Goal: Task Accomplishment & Management: Manage account settings

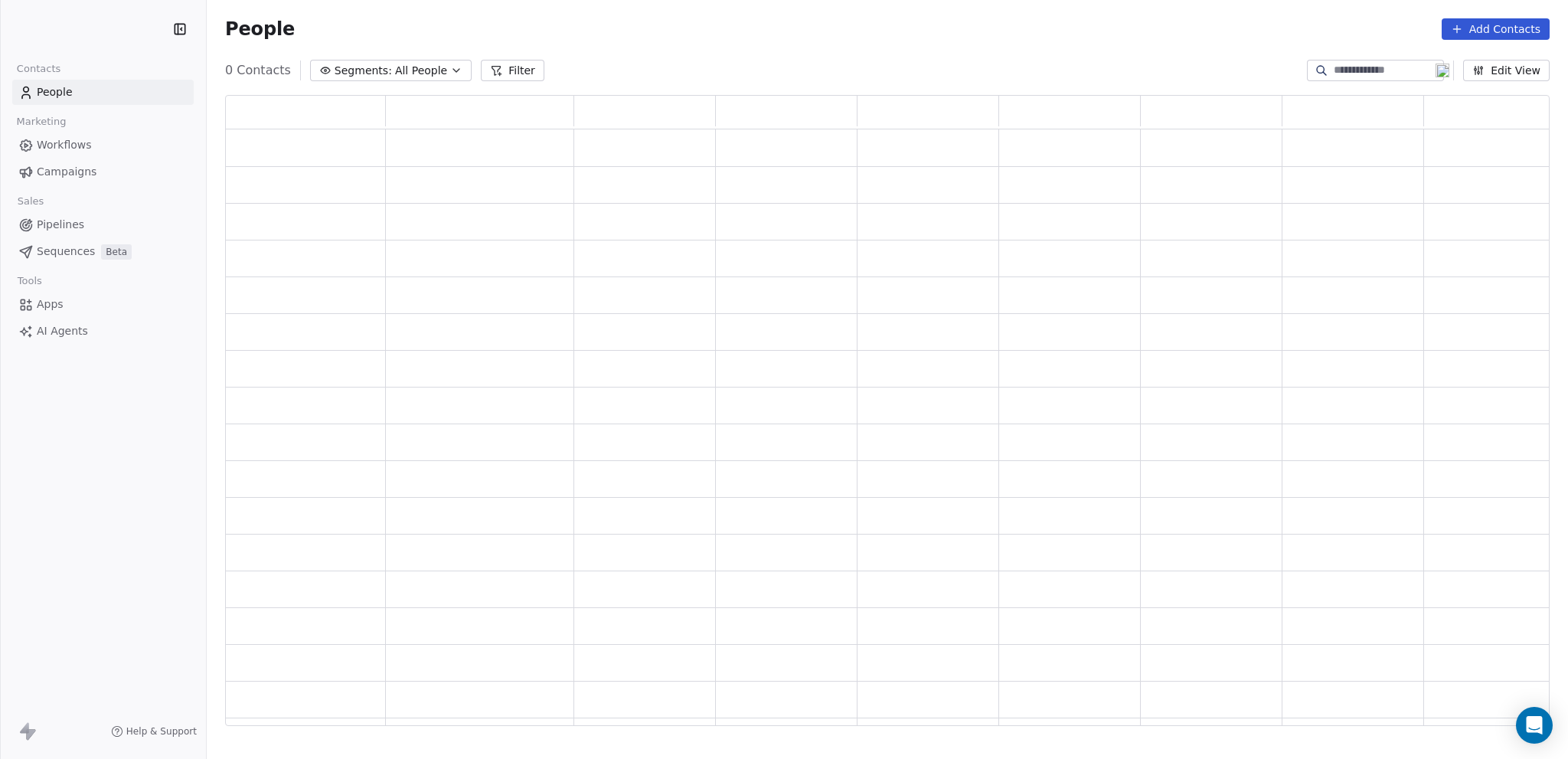
scroll to position [619, 1311]
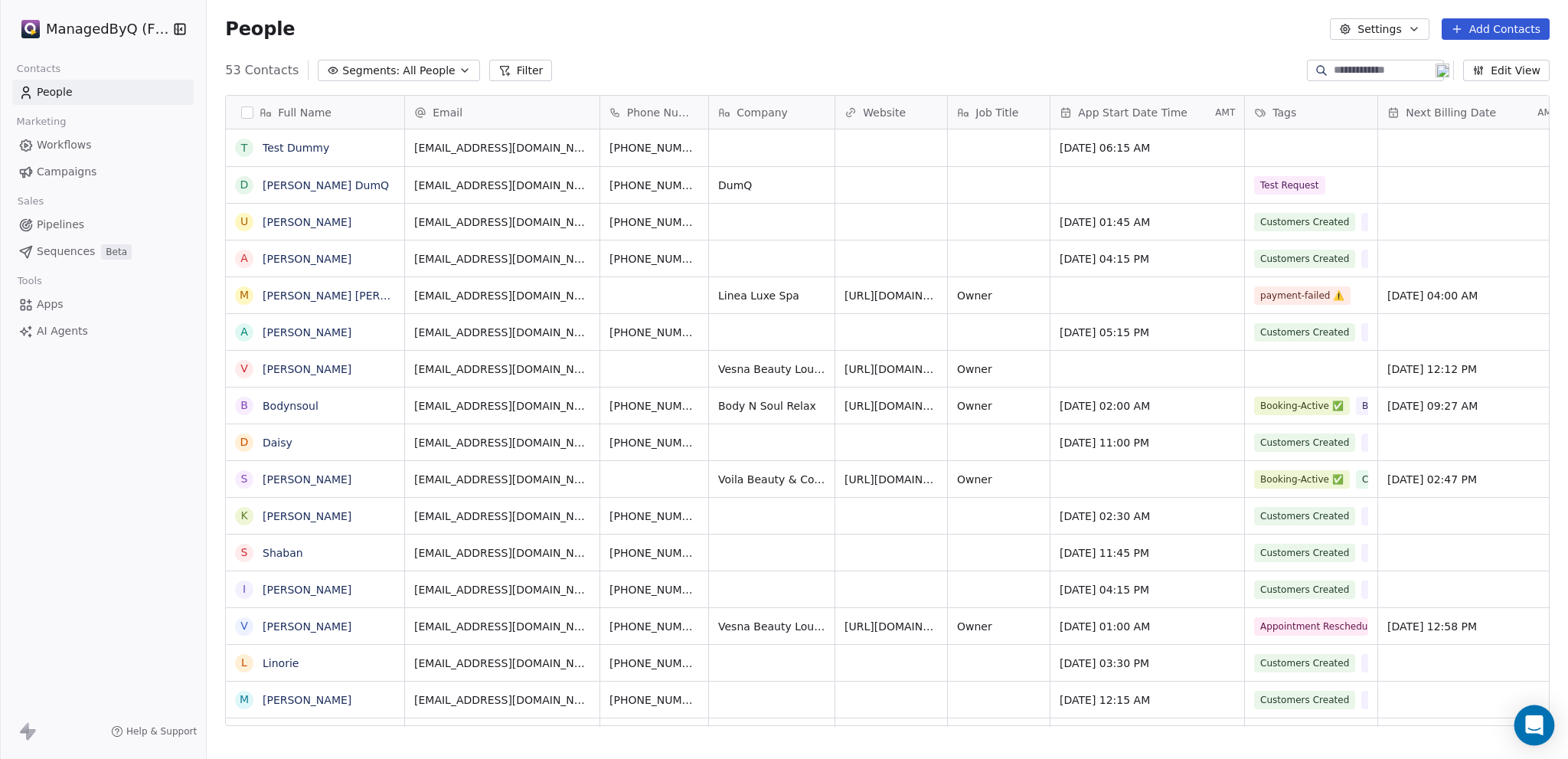
click at [1536, 719] on icon "Open Intercom Messenger" at bounding box center [1533, 724] width 18 height 20
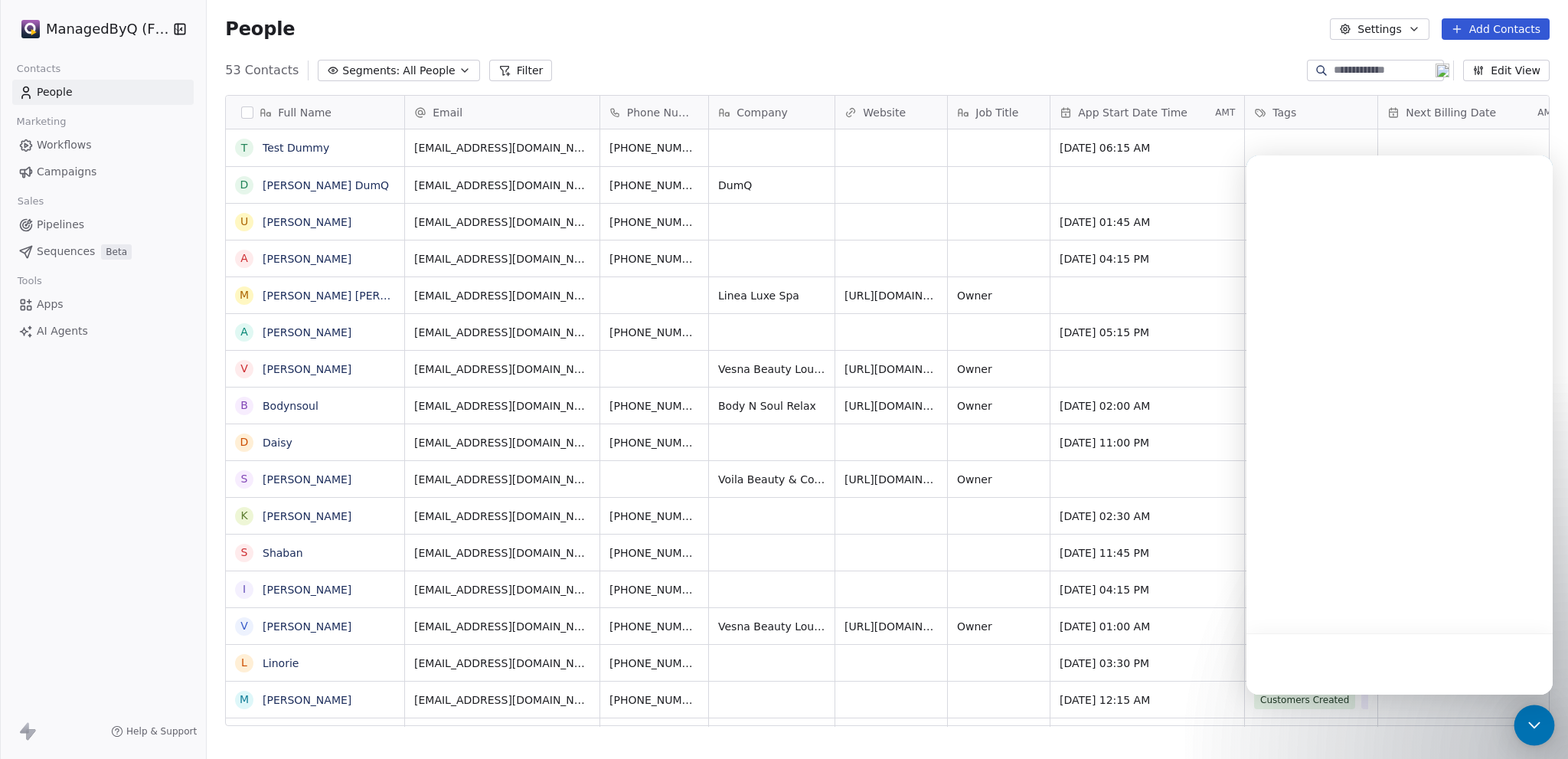
scroll to position [0, 0]
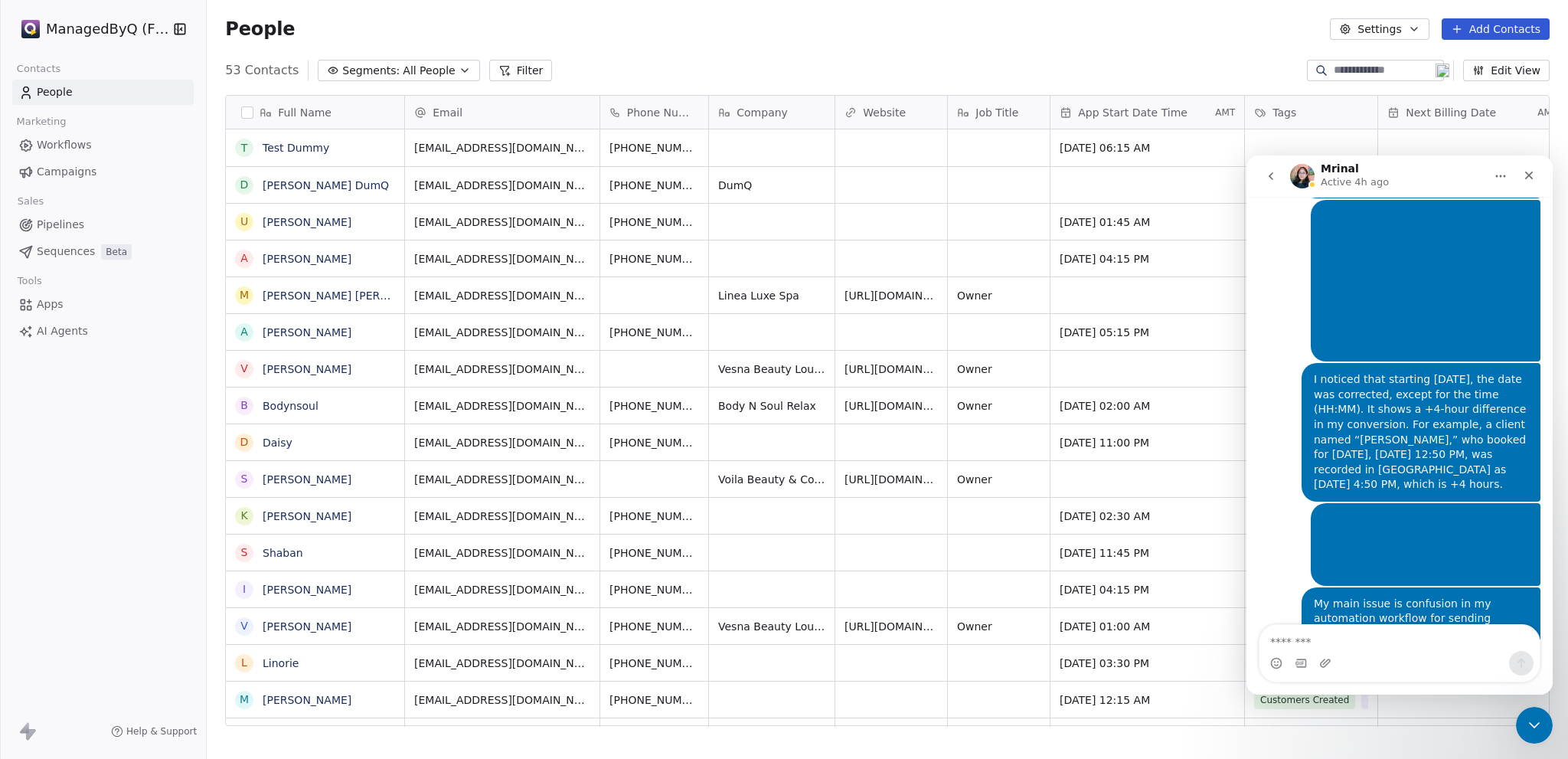
scroll to position [7683, 0]
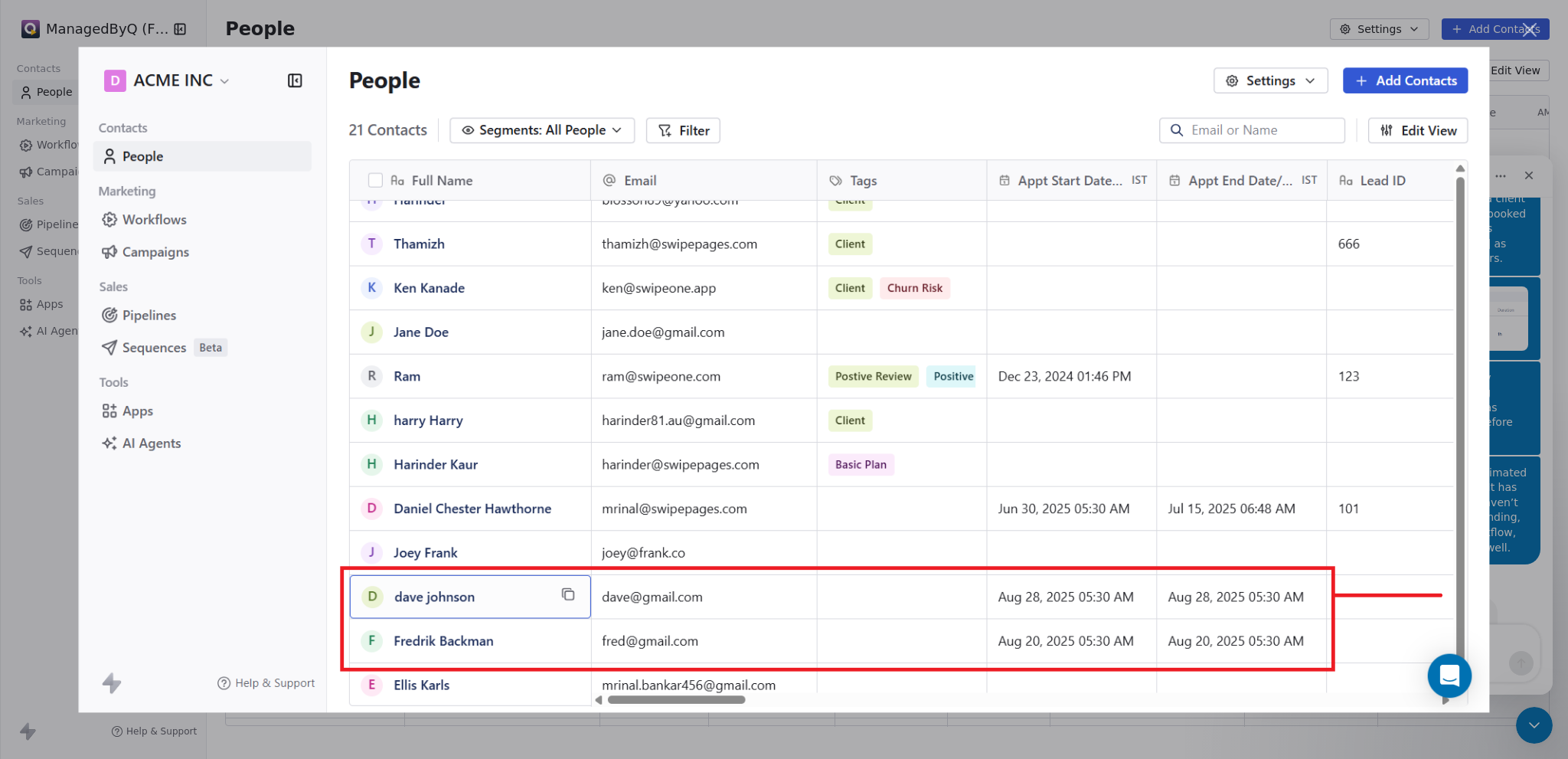
click at [1509, 347] on div "Intercom messenger" at bounding box center [784, 379] width 1568 height 759
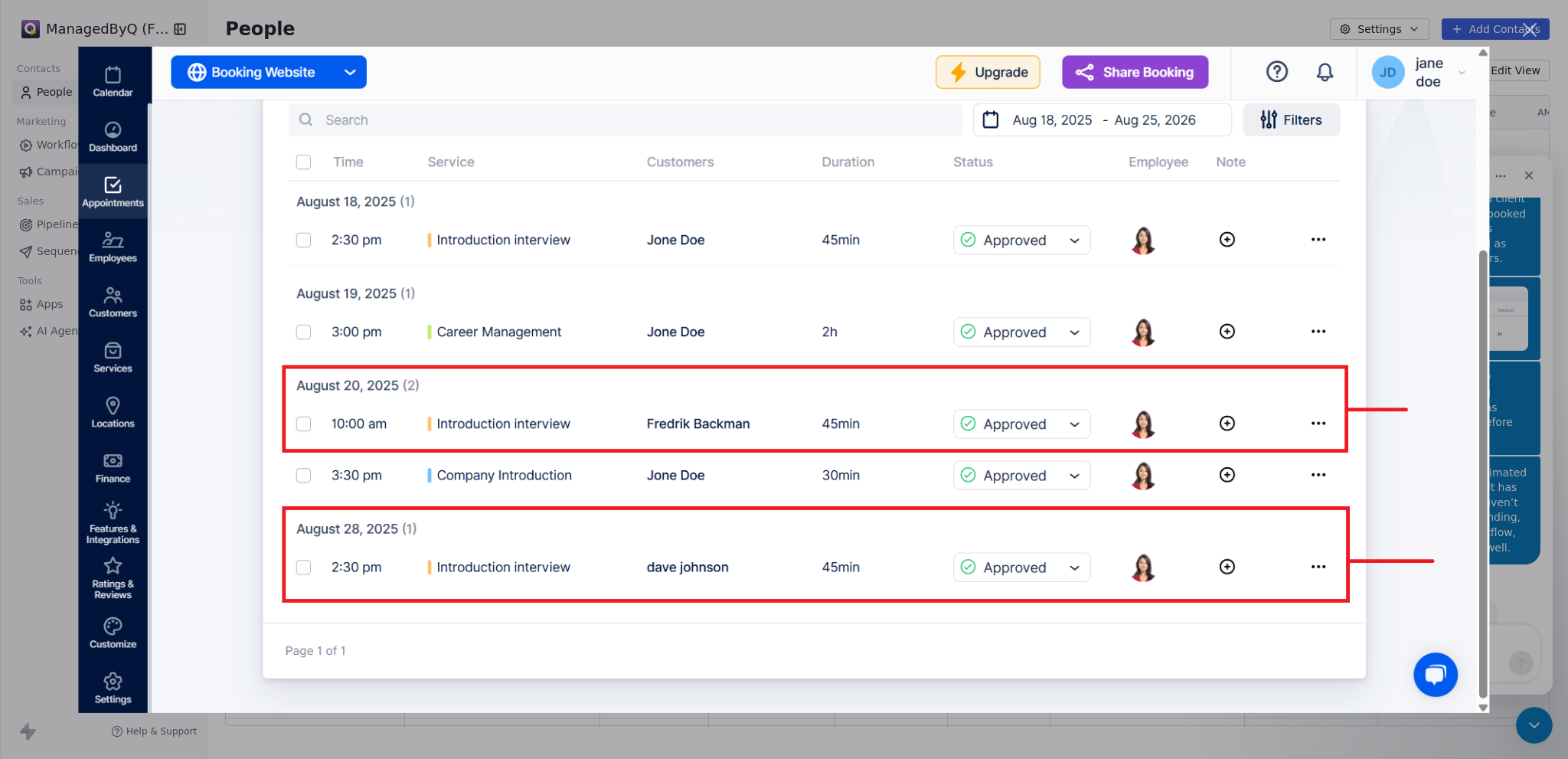
click at [1542, 503] on div "Intercom messenger" at bounding box center [784, 379] width 1568 height 759
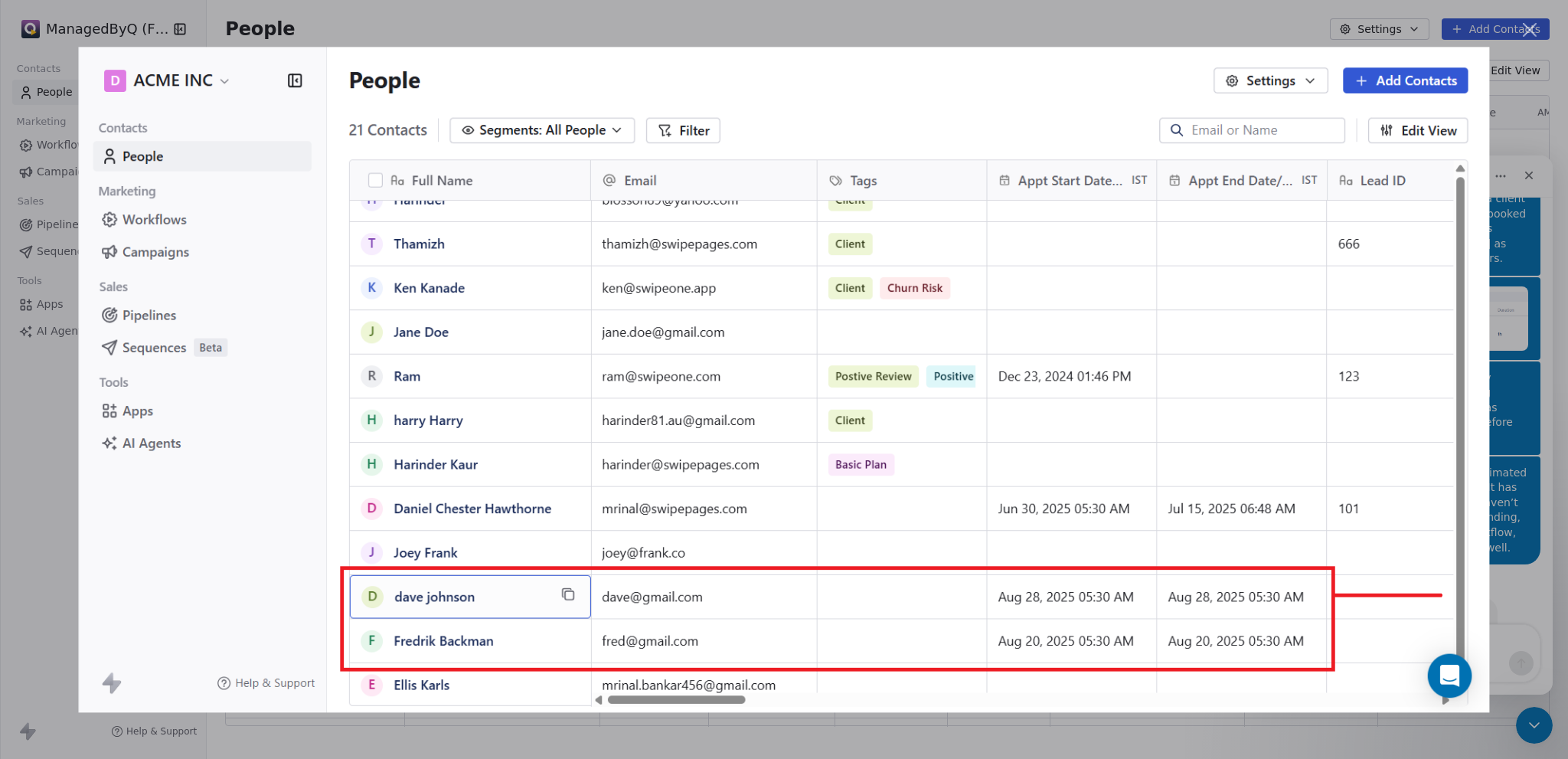
click at [1496, 473] on div "Intercom messenger" at bounding box center [784, 379] width 1568 height 759
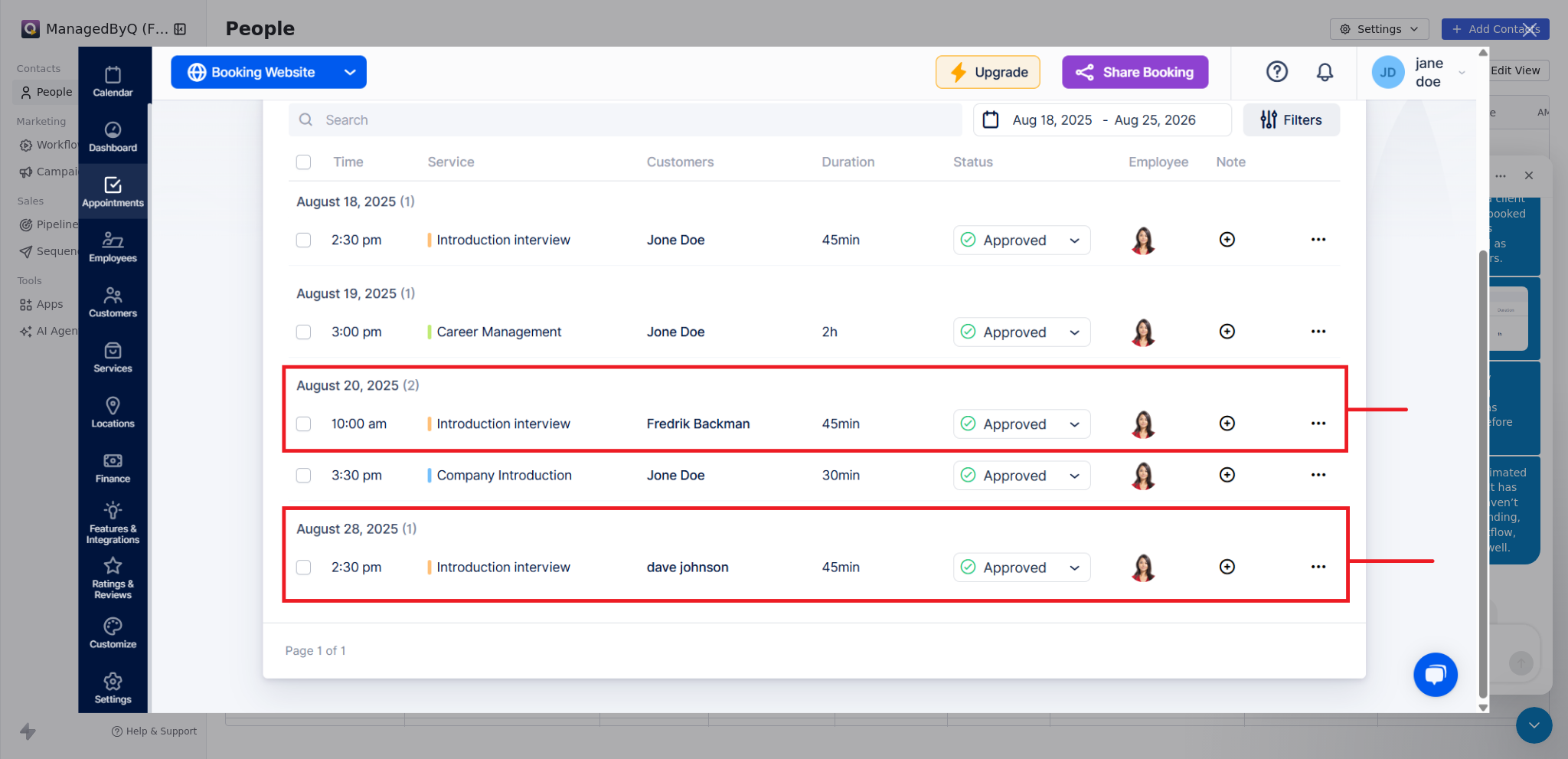
click at [1519, 475] on div "Intercom messenger" at bounding box center [784, 379] width 1568 height 759
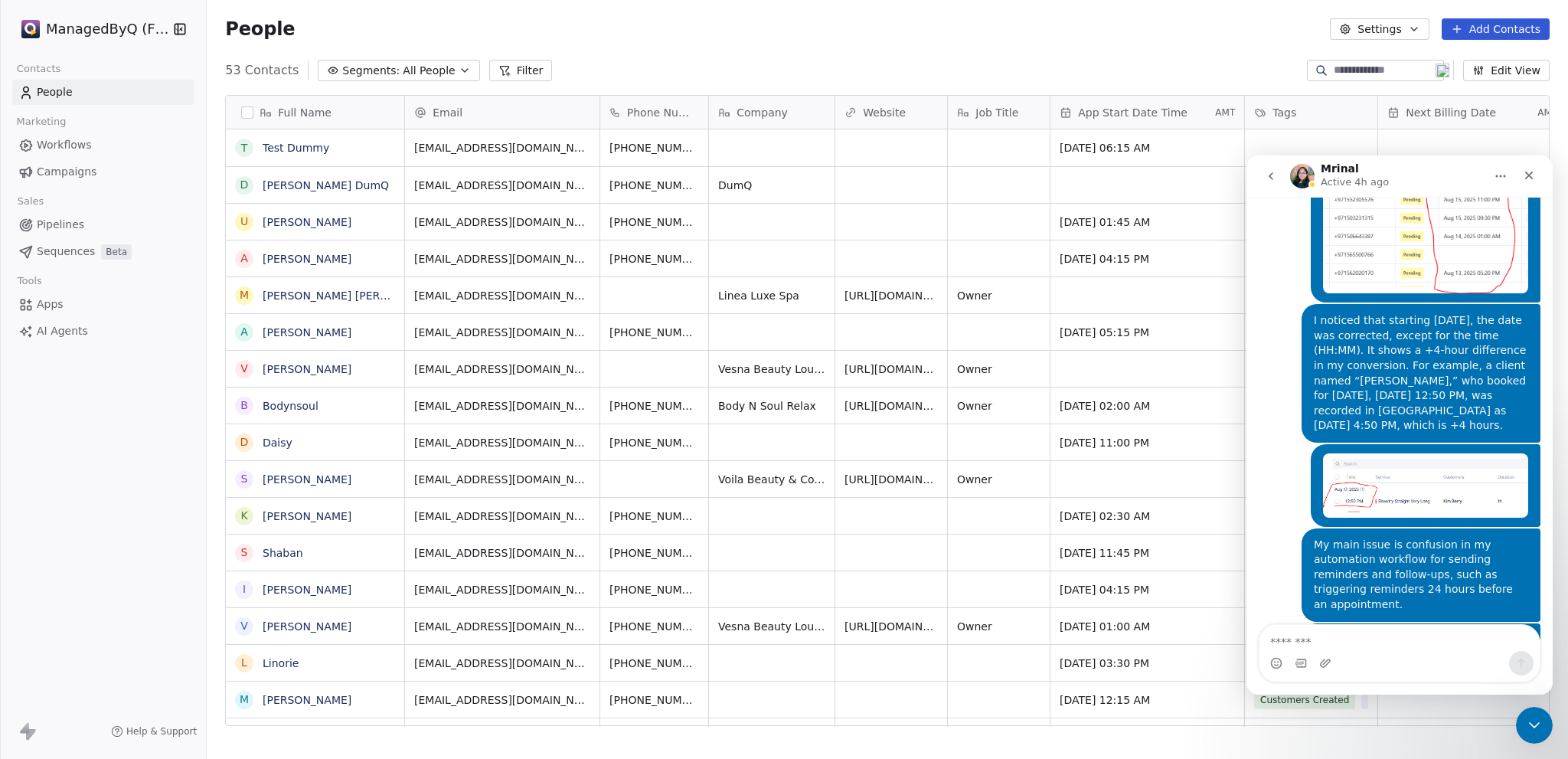
scroll to position [7504, 0]
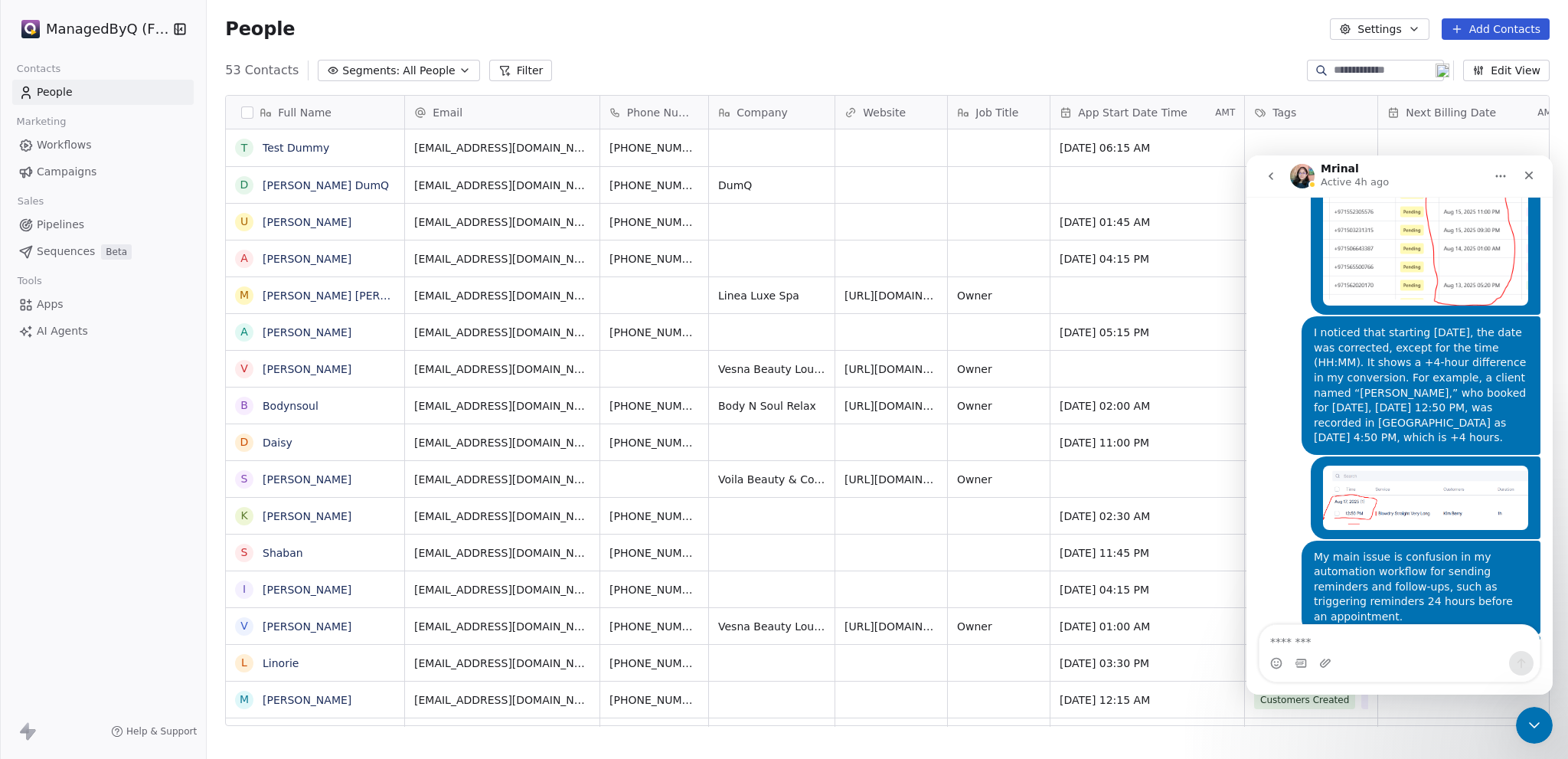
drag, startPoint x: 1269, startPoint y: 425, endPoint x: 1487, endPoint y: 458, distance: 220.5
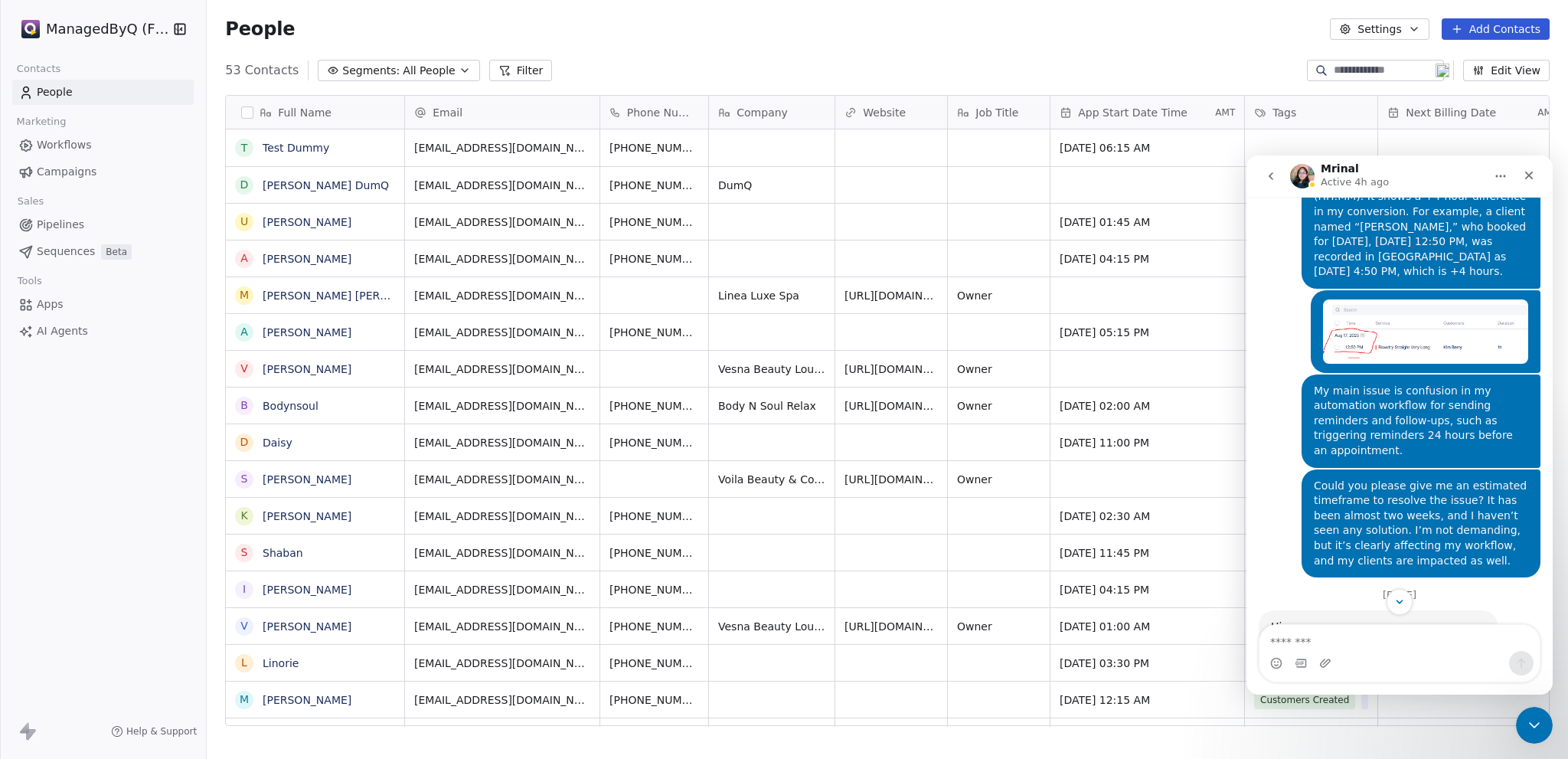
scroll to position [7683, 0]
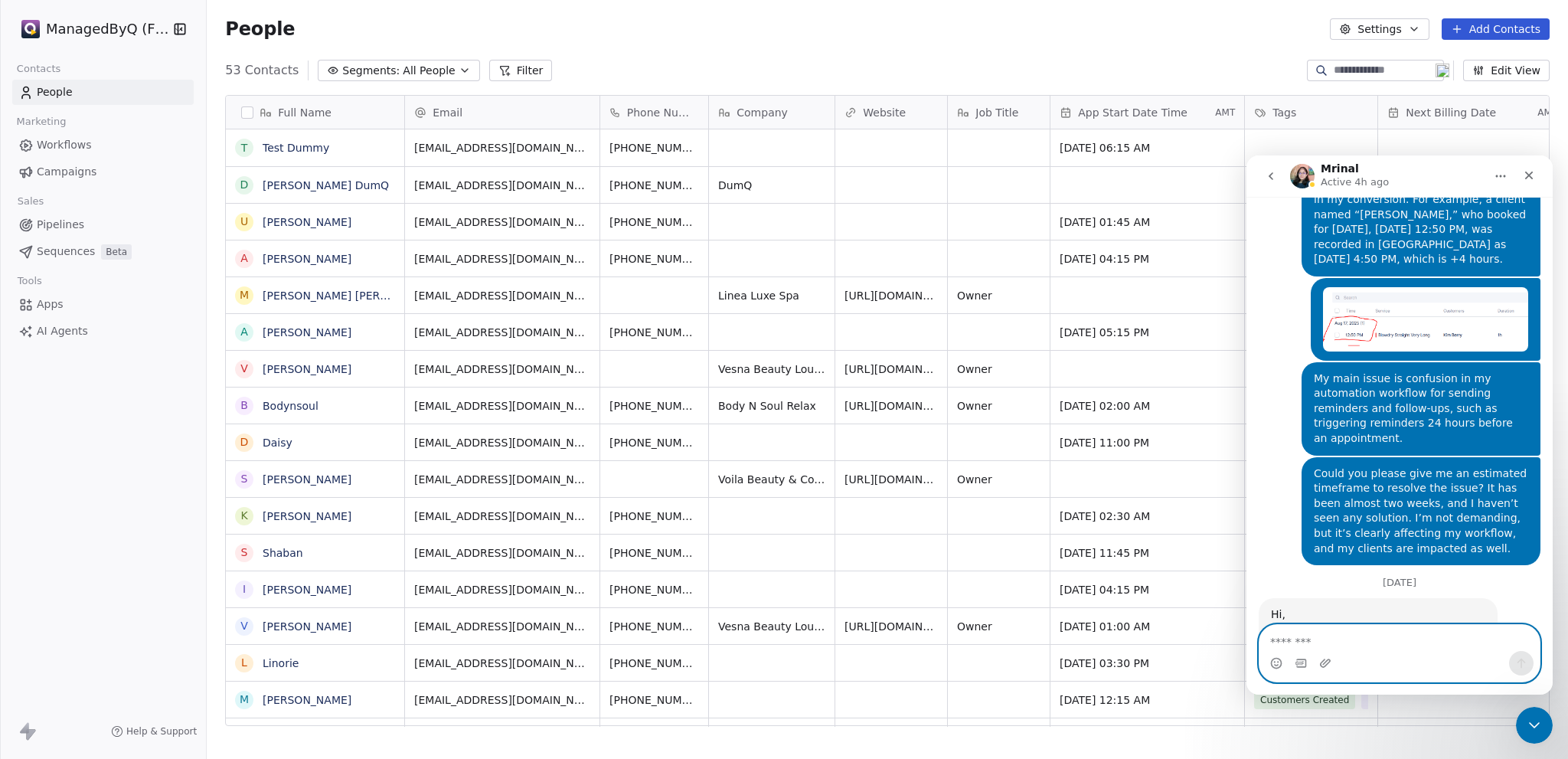
click at [1298, 644] on textarea "Message…" at bounding box center [1399, 638] width 280 height 26
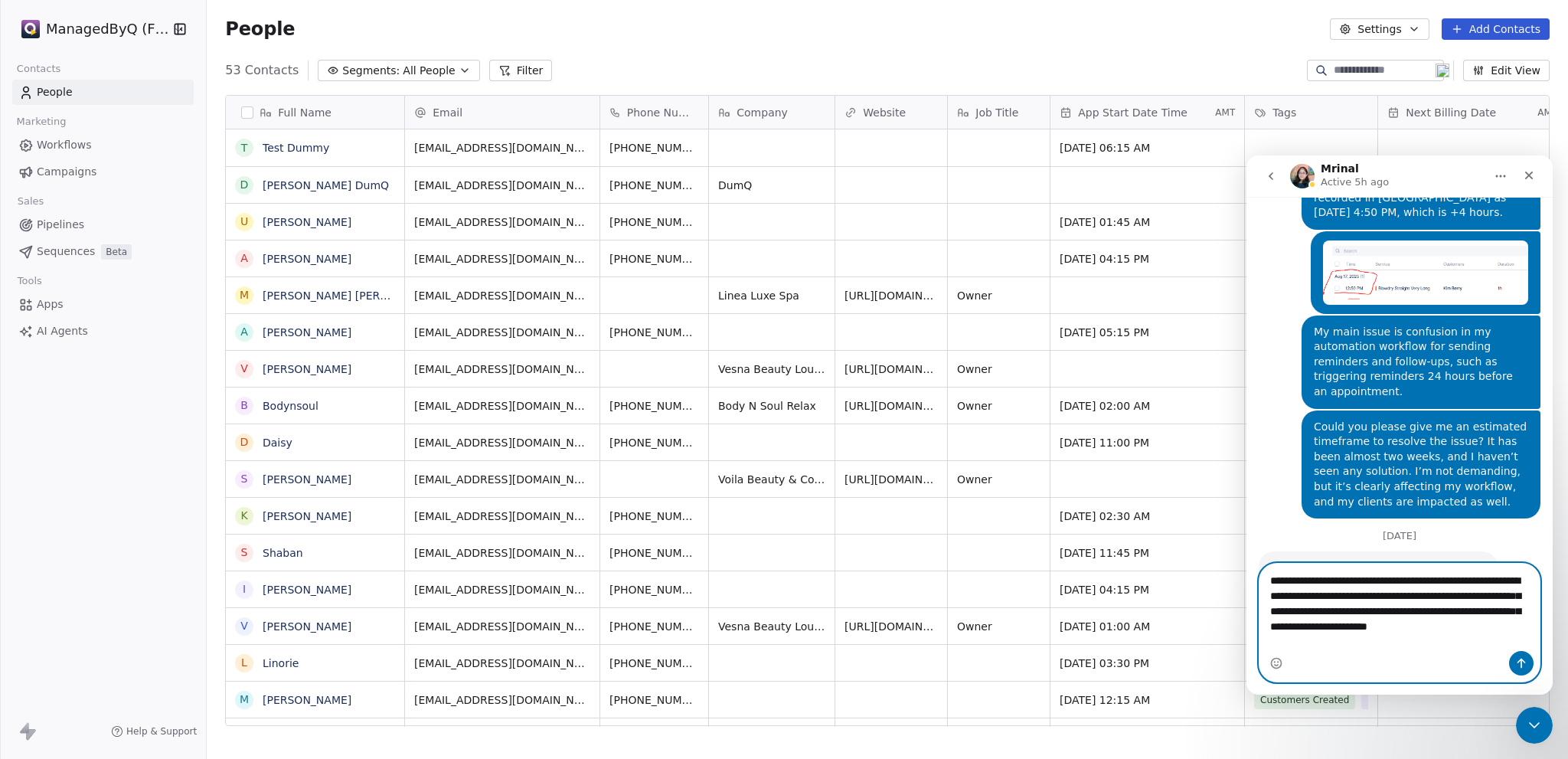
scroll to position [7744, 0]
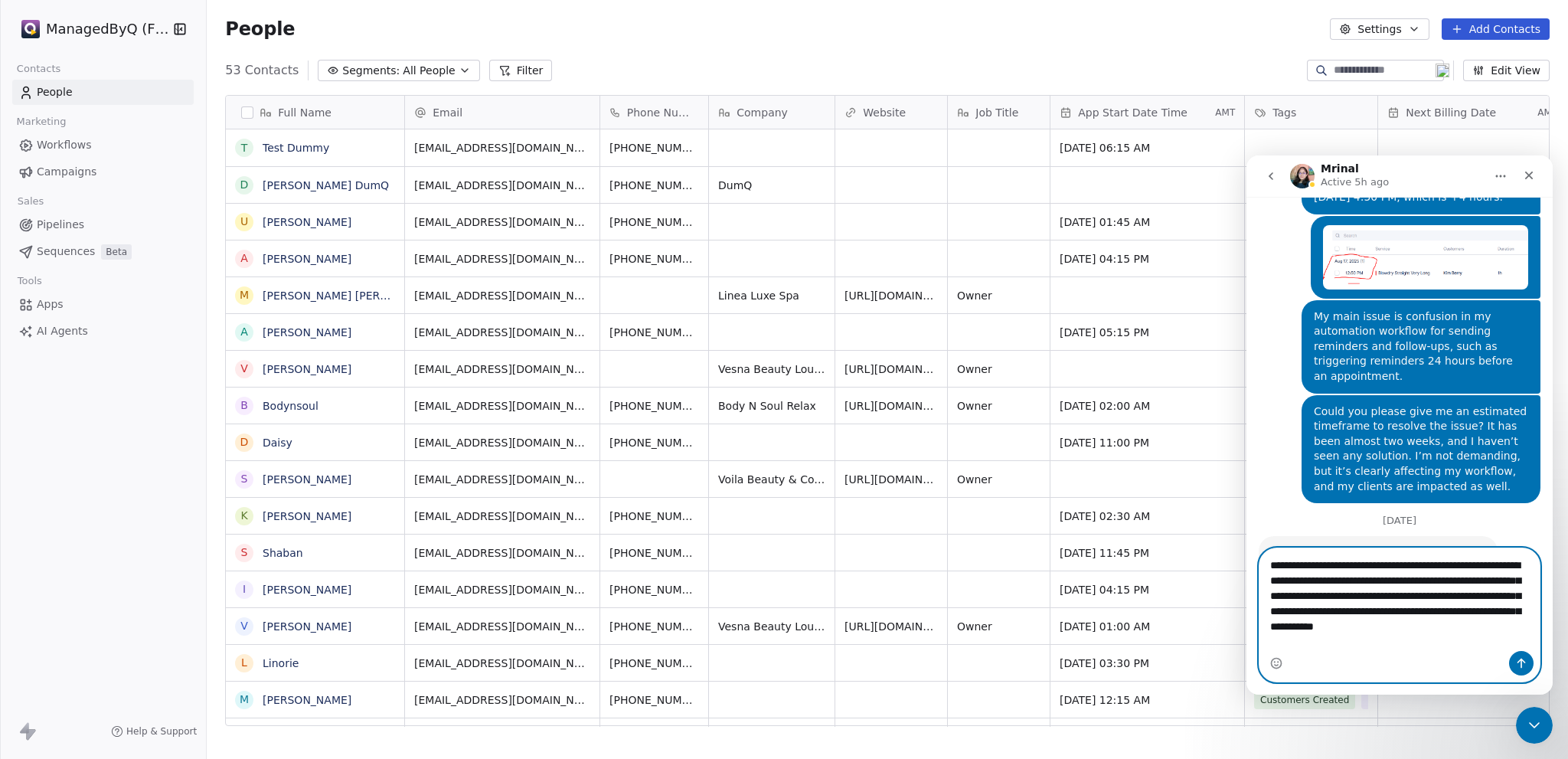
click at [1507, 636] on textarea "**********" at bounding box center [1399, 591] width 280 height 87
click at [1518, 636] on textarea "**********" at bounding box center [1399, 591] width 280 height 87
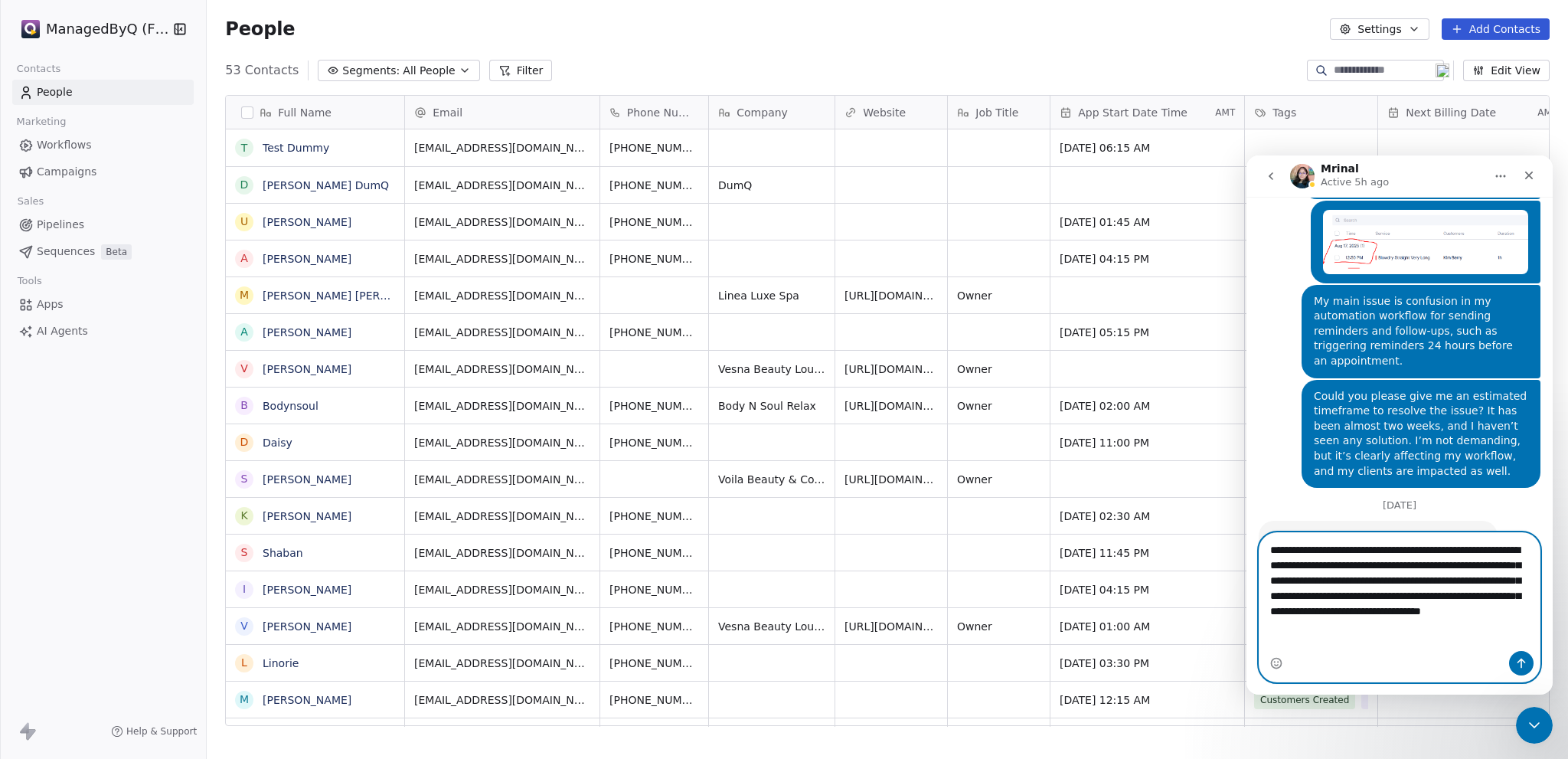
click at [1418, 636] on textarea "**********" at bounding box center [1399, 584] width 280 height 103
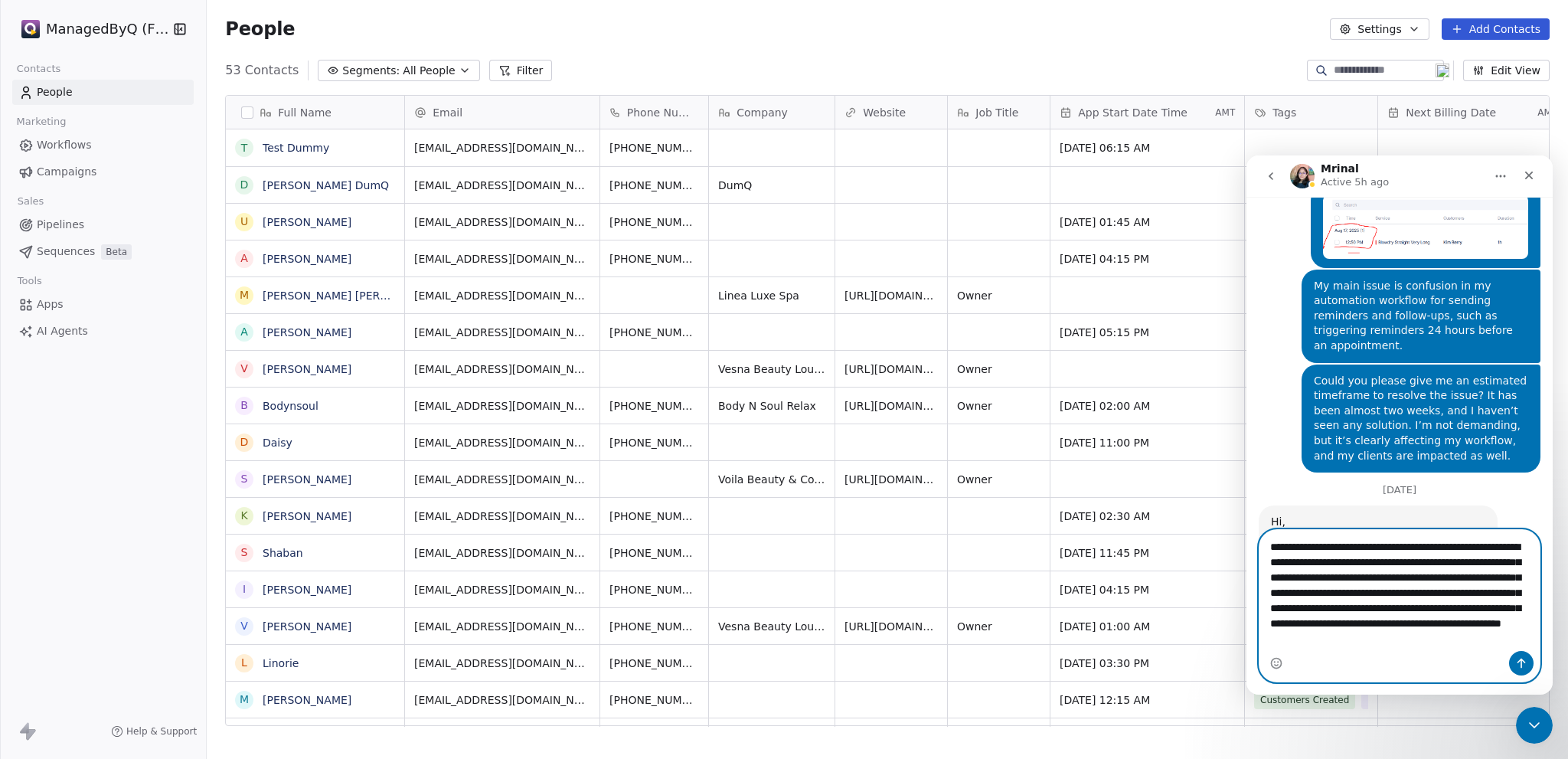
scroll to position [7779, 0]
click at [1463, 647] on textarea "**********" at bounding box center [1399, 590] width 280 height 121
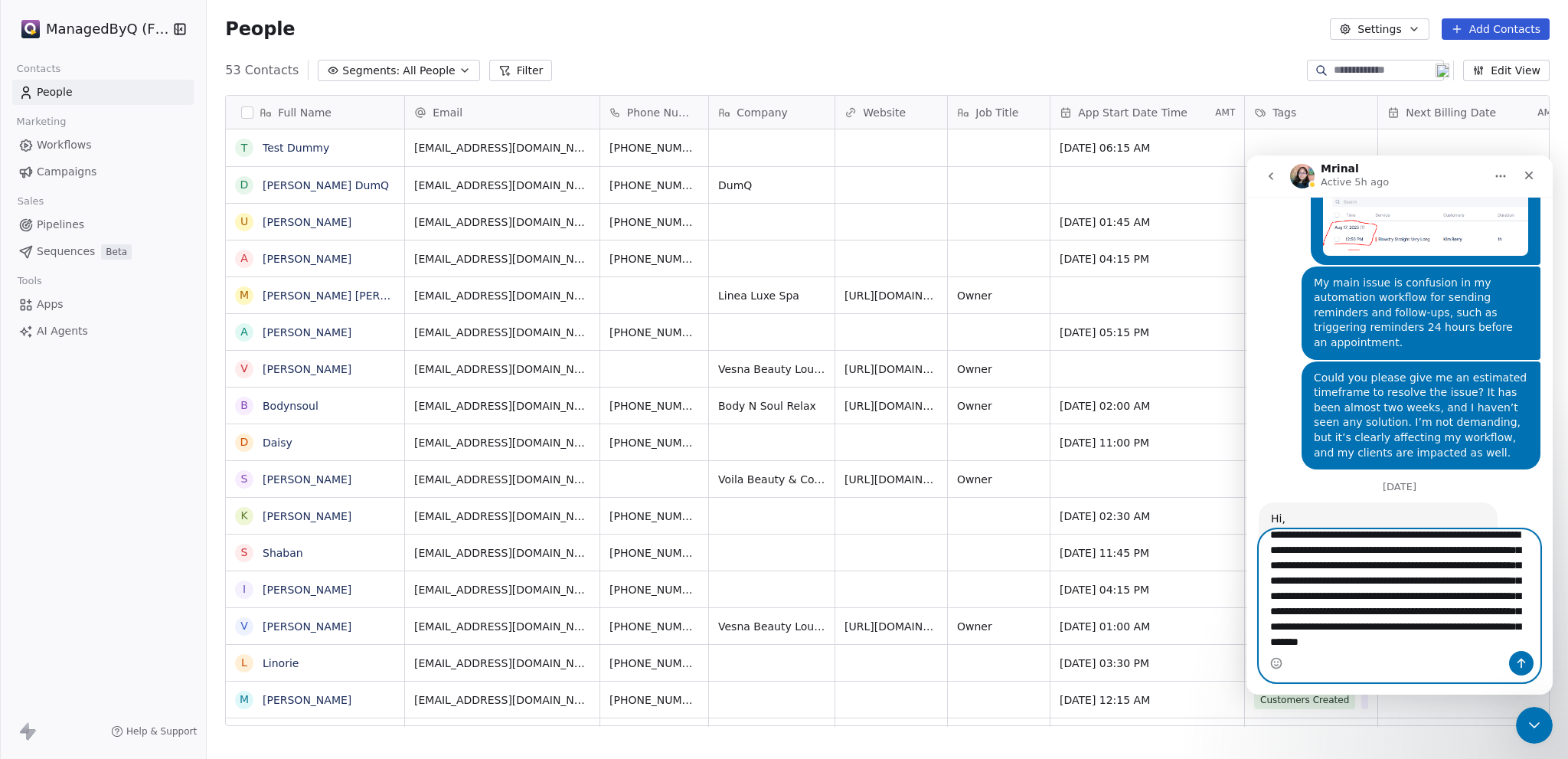
scroll to position [40, 0]
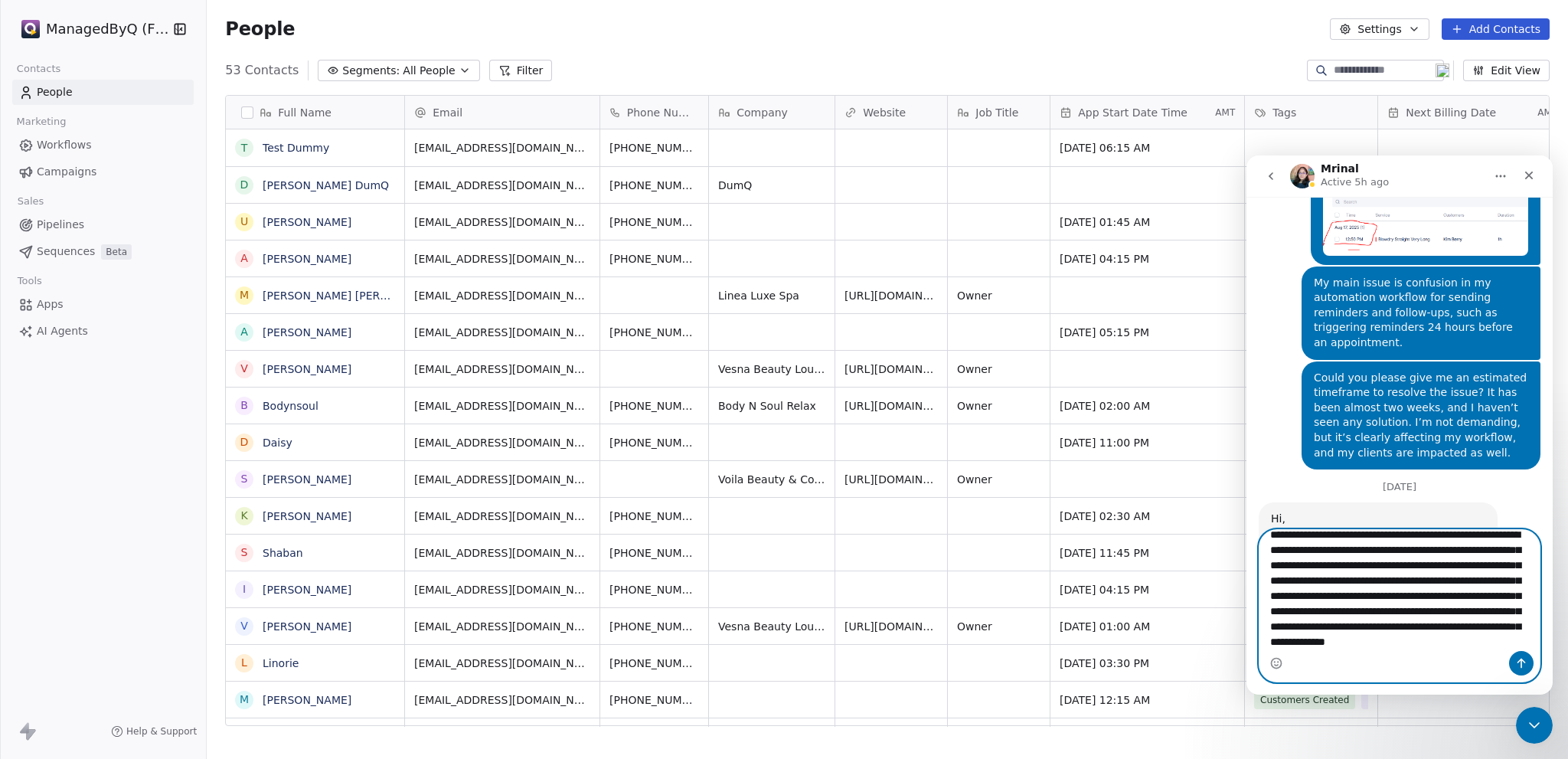
paste textarea "**********"
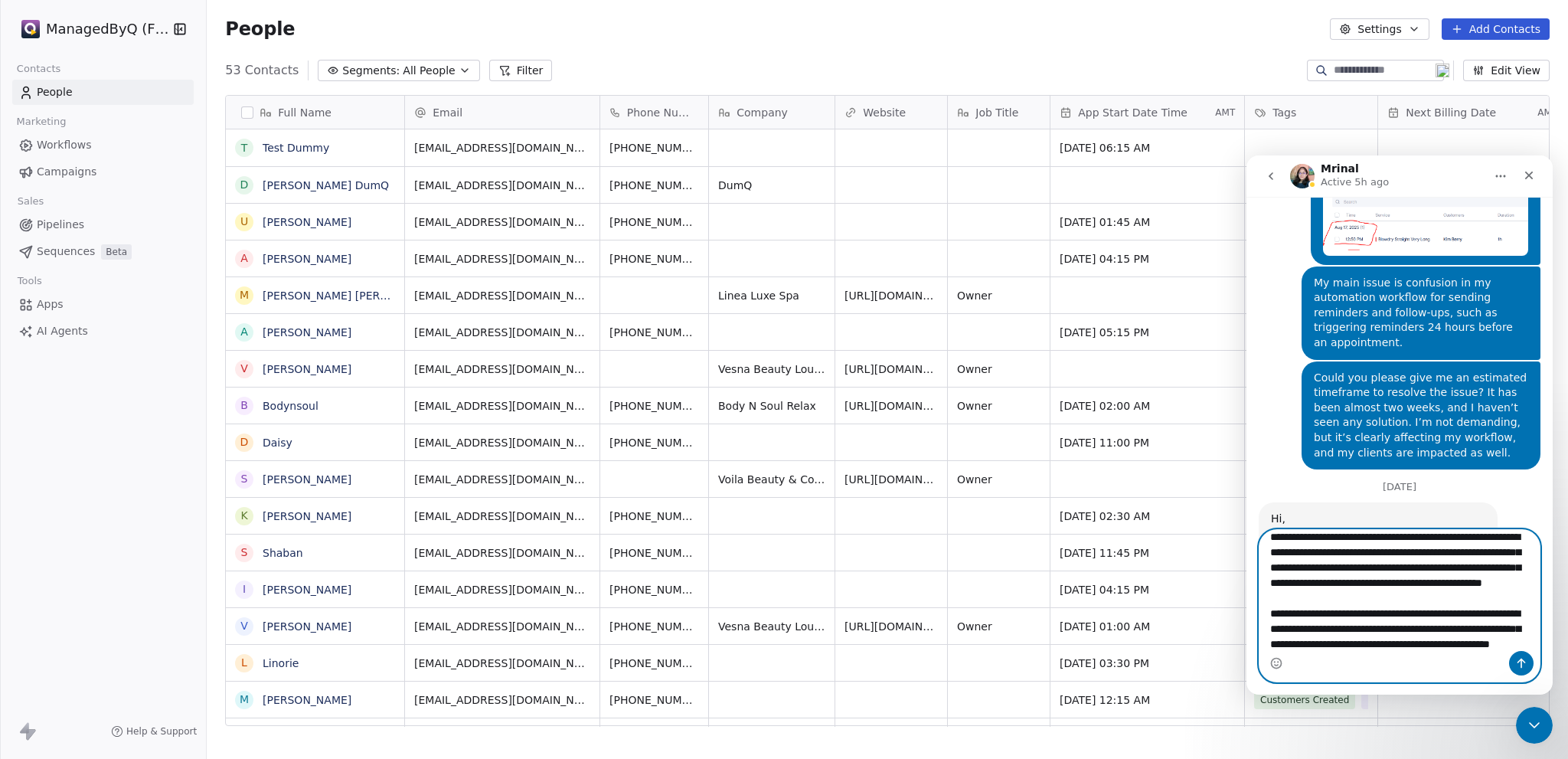
scroll to position [71, 0]
type textarea "**********"
click at [1525, 661] on icon "Send a message…" at bounding box center [1521, 663] width 9 height 10
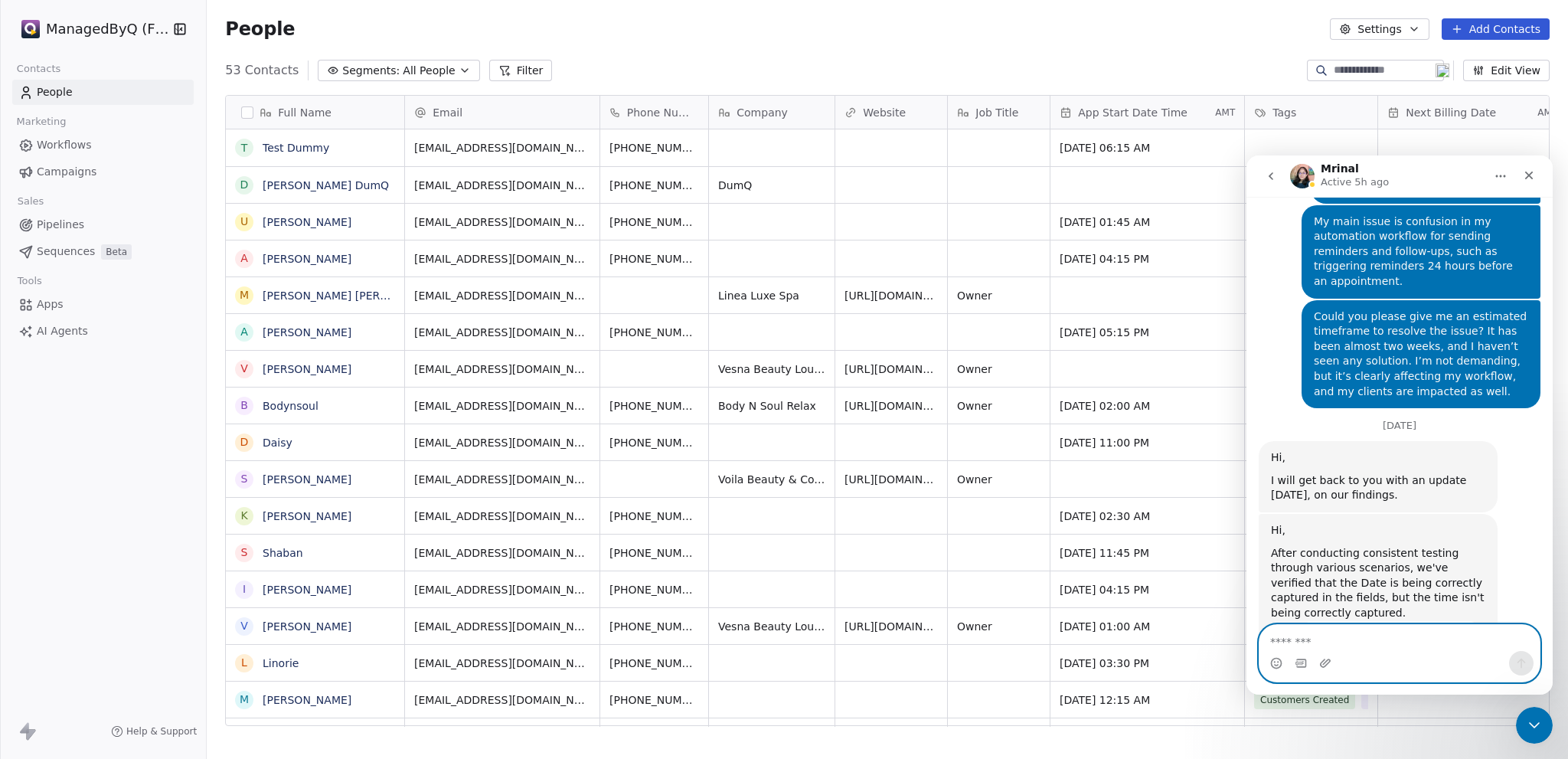
scroll to position [7930, 0]
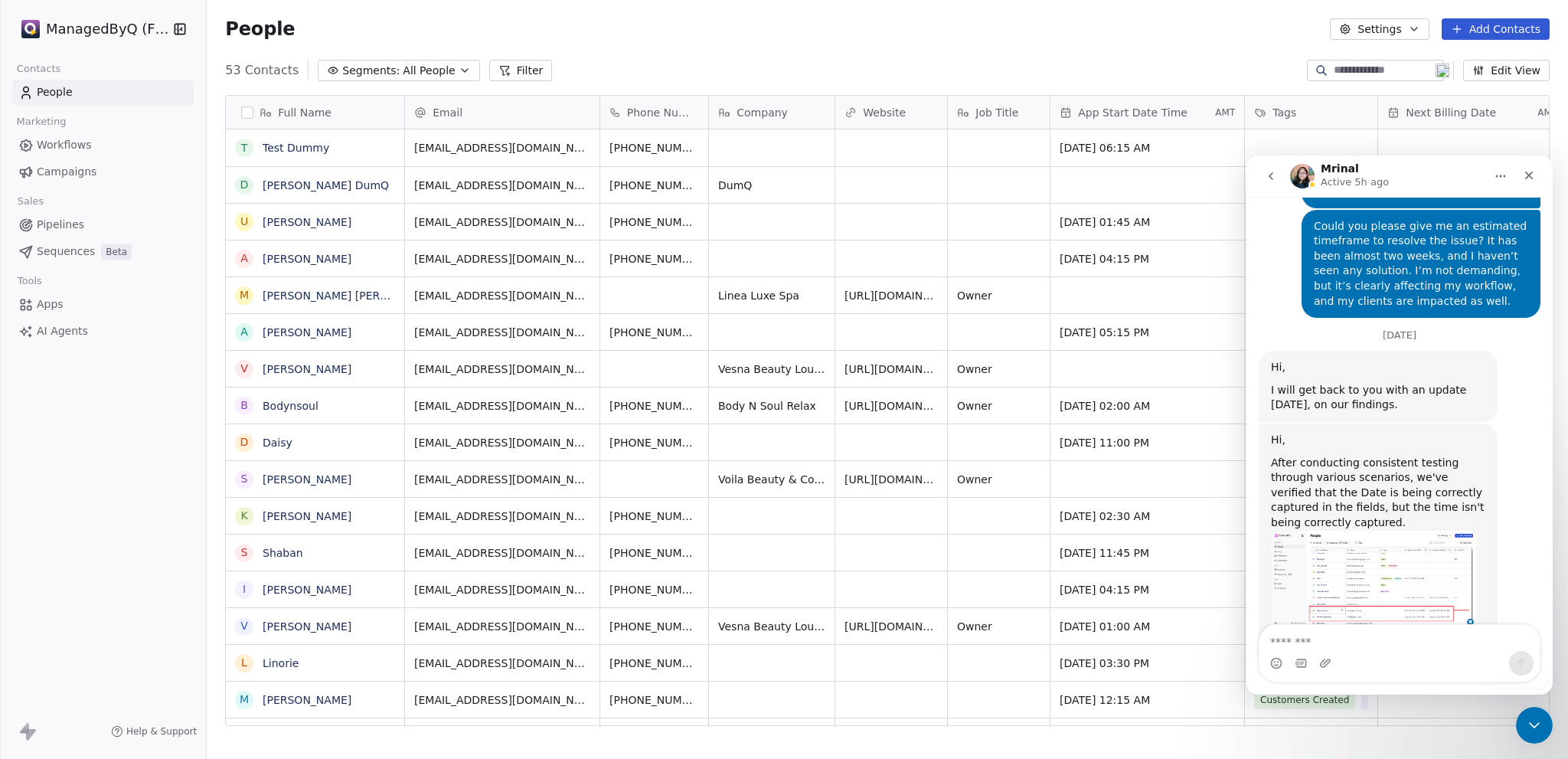
click at [116, 419] on div "ManagedByQ (FZE) Contacts People Marketing Workflows Campaigns Sales Pipelines …" at bounding box center [103, 379] width 206 height 759
click at [1537, 174] on div "Close" at bounding box center [1529, 176] width 28 height 28
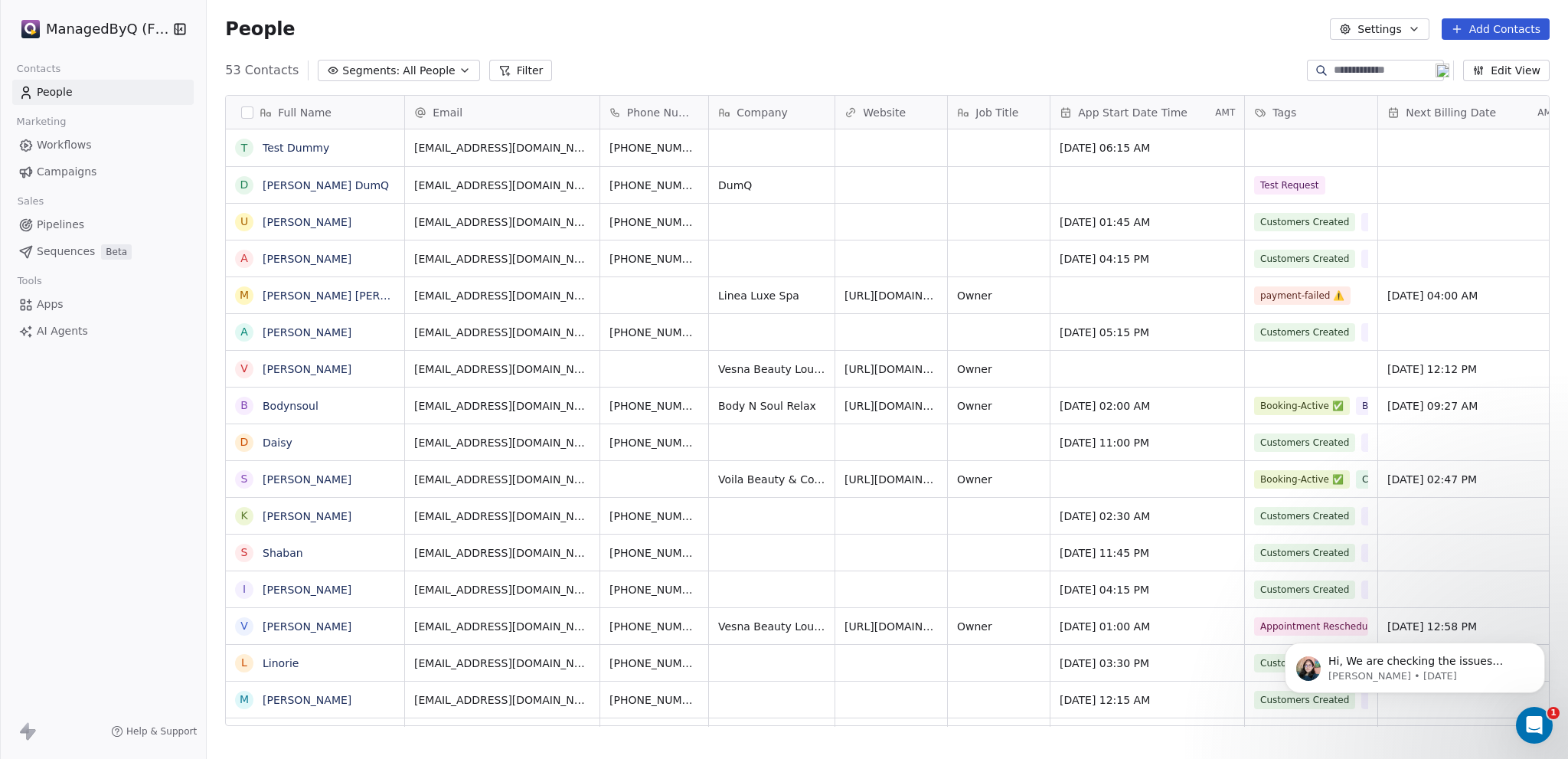
scroll to position [7929, 0]
click at [91, 460] on div "ManagedByQ (FZE) Contacts People Marketing Workflows Campaigns Sales Pipelines …" at bounding box center [103, 379] width 206 height 759
click at [1495, 670] on p "[PERSON_NAME] • [DATE]" at bounding box center [1427, 676] width 197 height 14
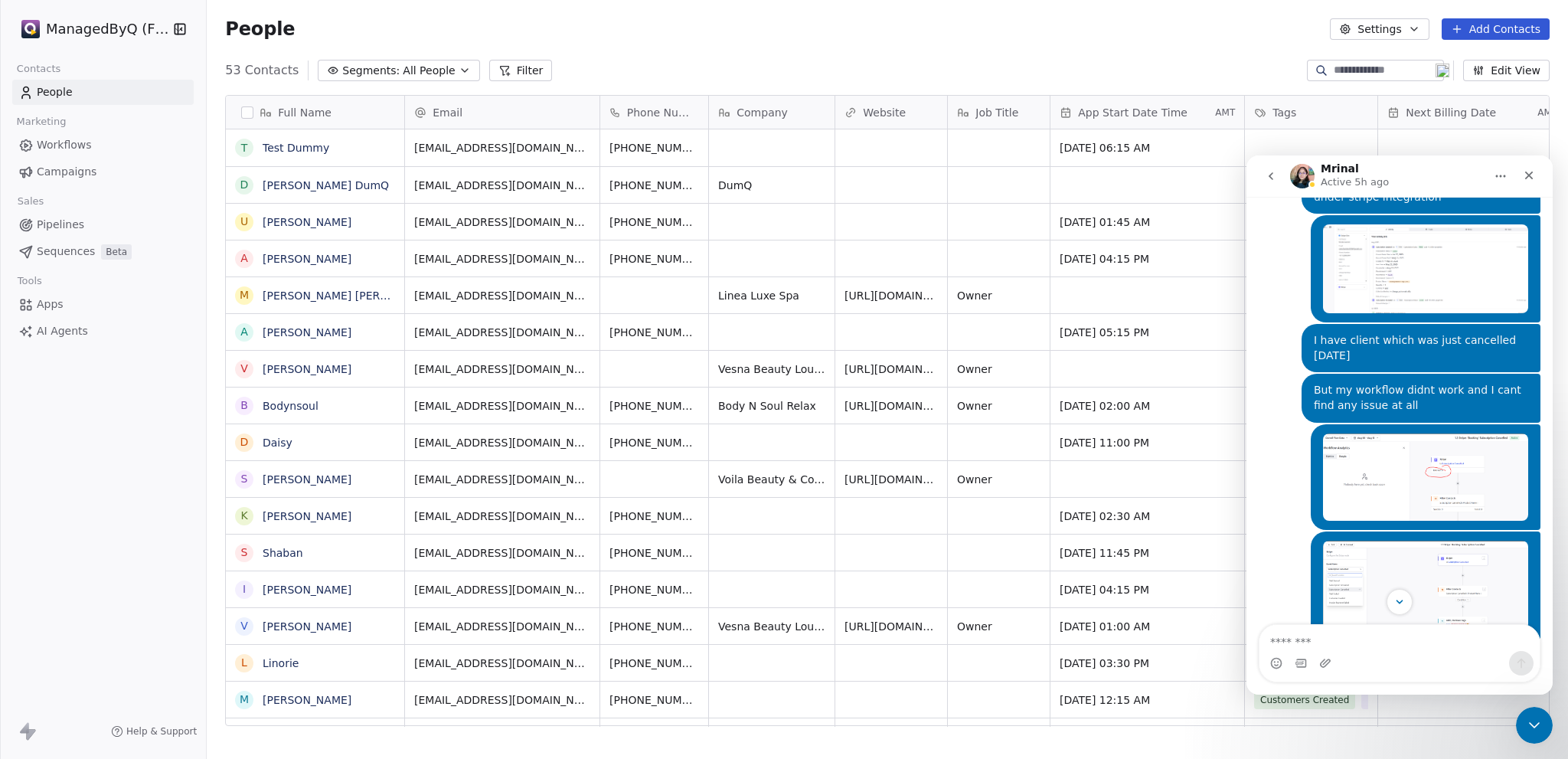
scroll to position [628, 0]
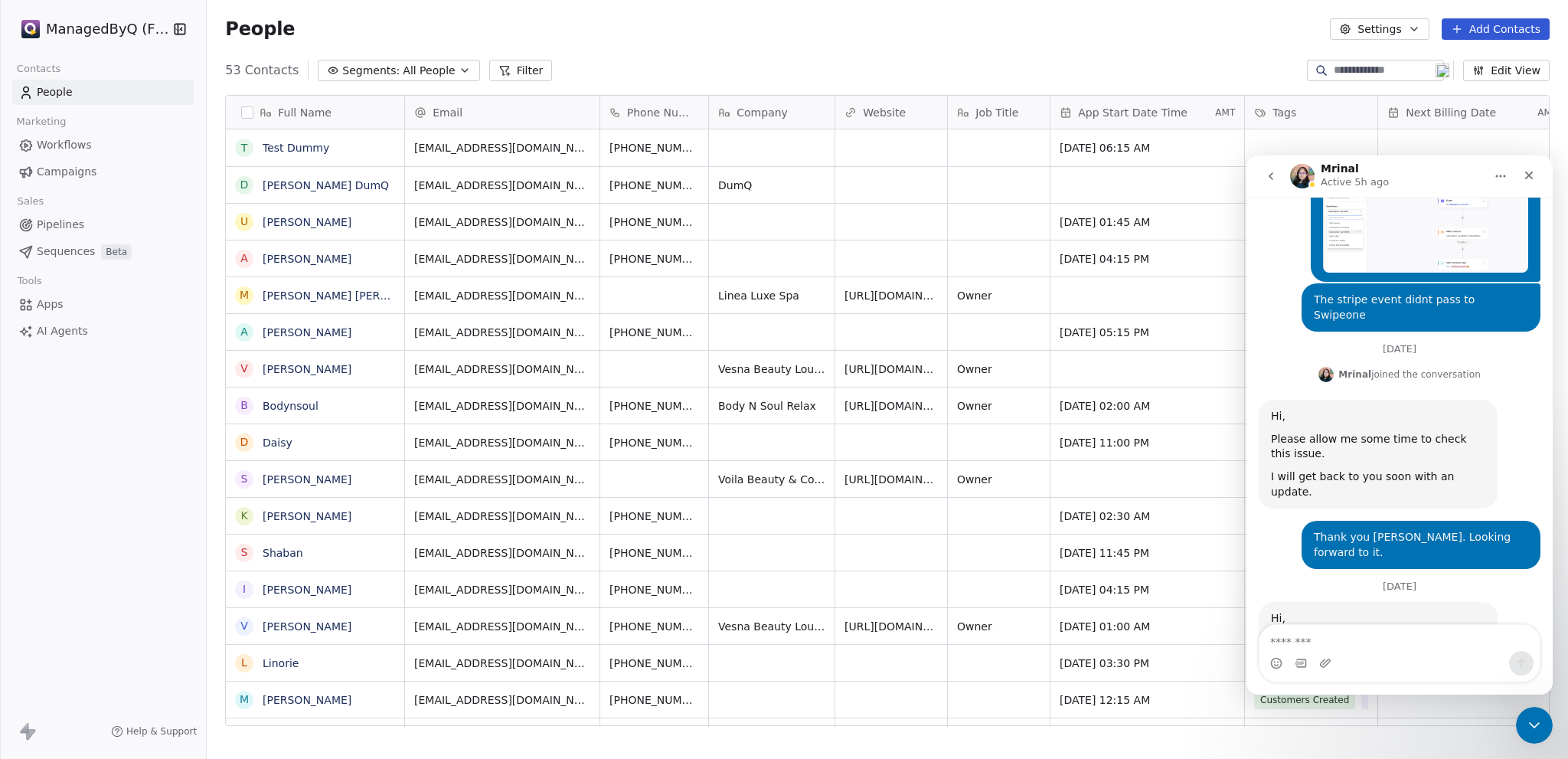
click at [1270, 177] on icon "go back" at bounding box center [1270, 177] width 5 height 8
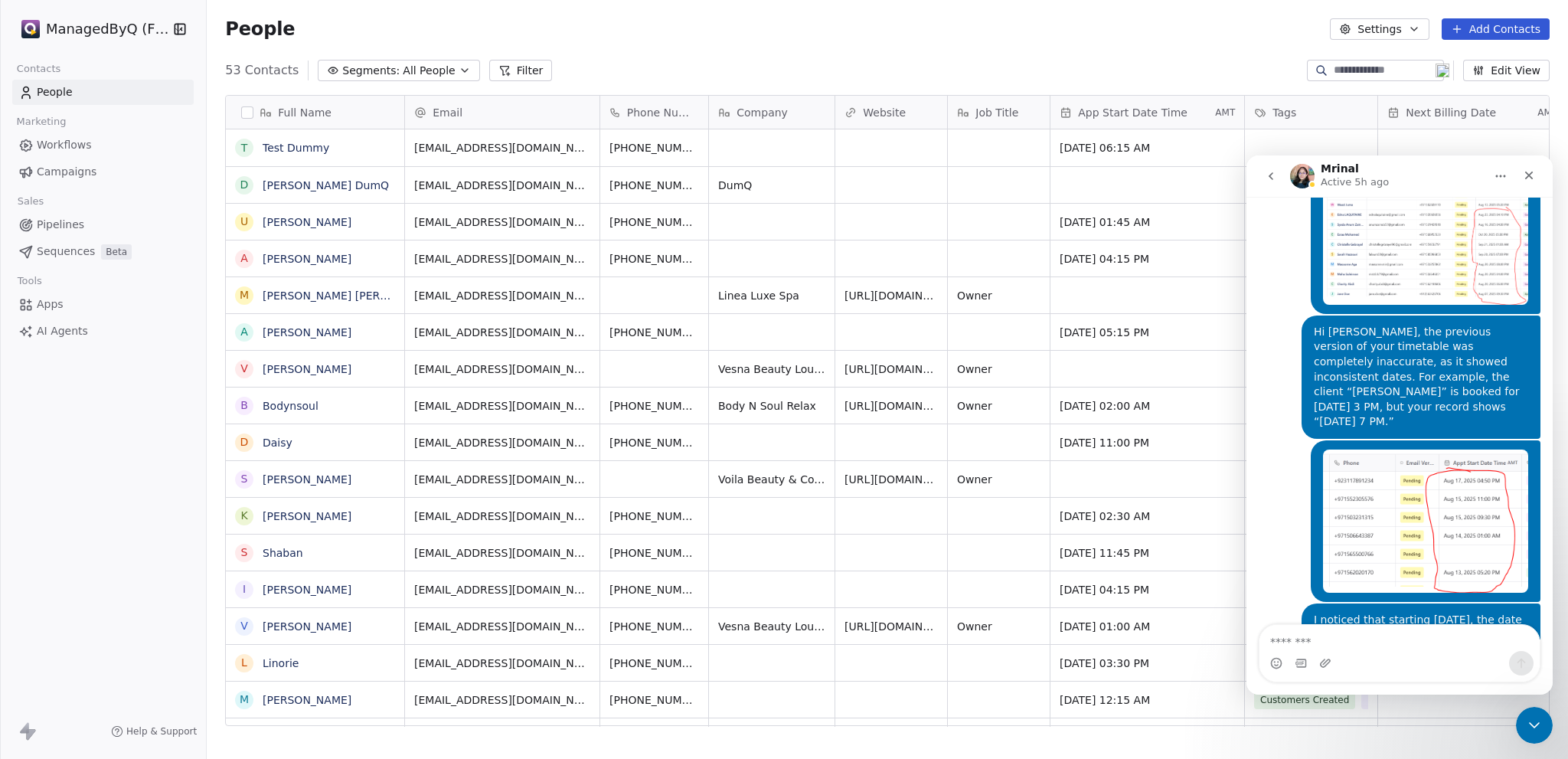
scroll to position [7215, 0]
click at [348, 66] on span "Segments:" at bounding box center [371, 71] width 57 height 16
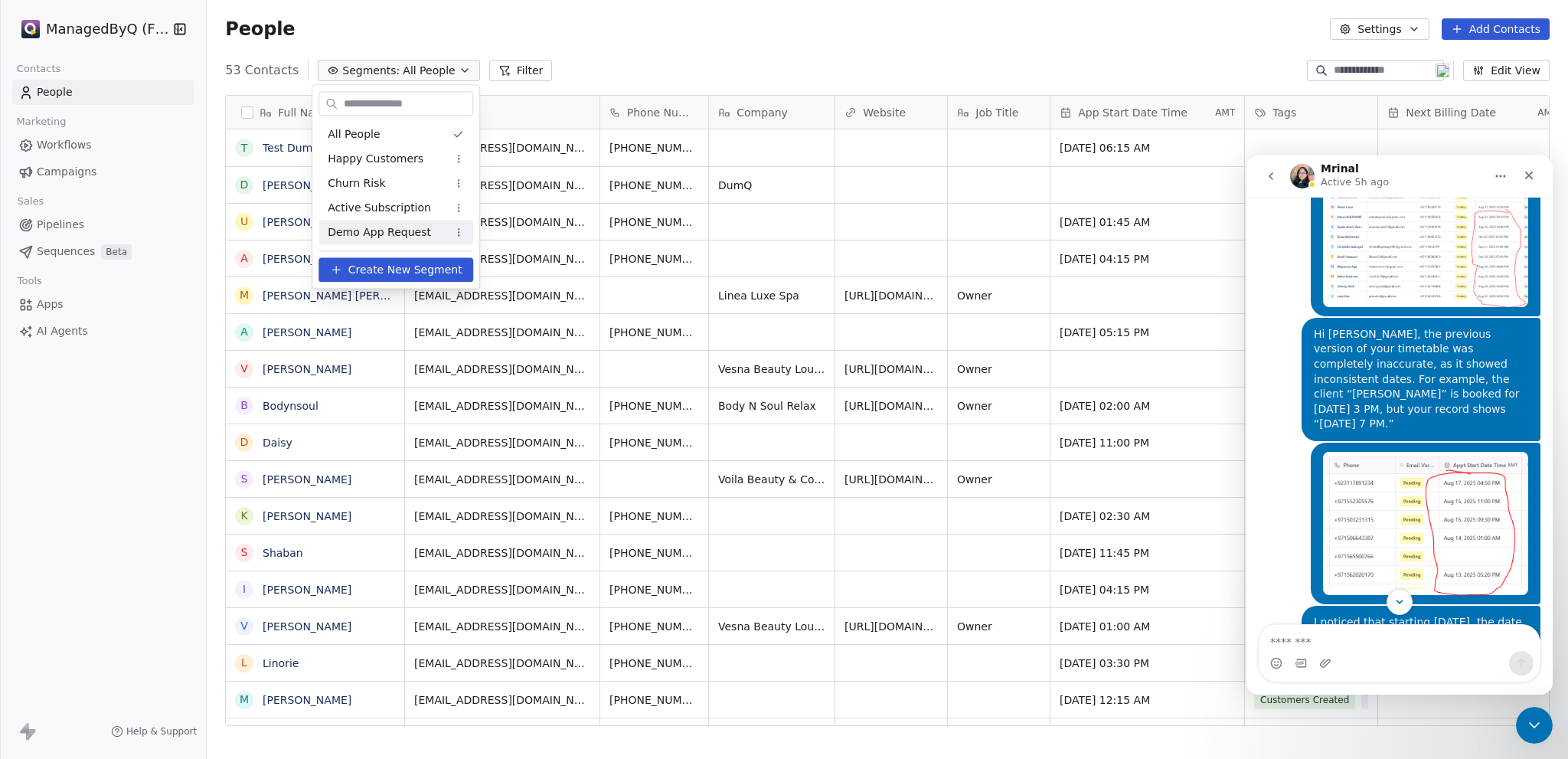
click at [384, 230] on span "Demo App Request" at bounding box center [379, 232] width 104 height 16
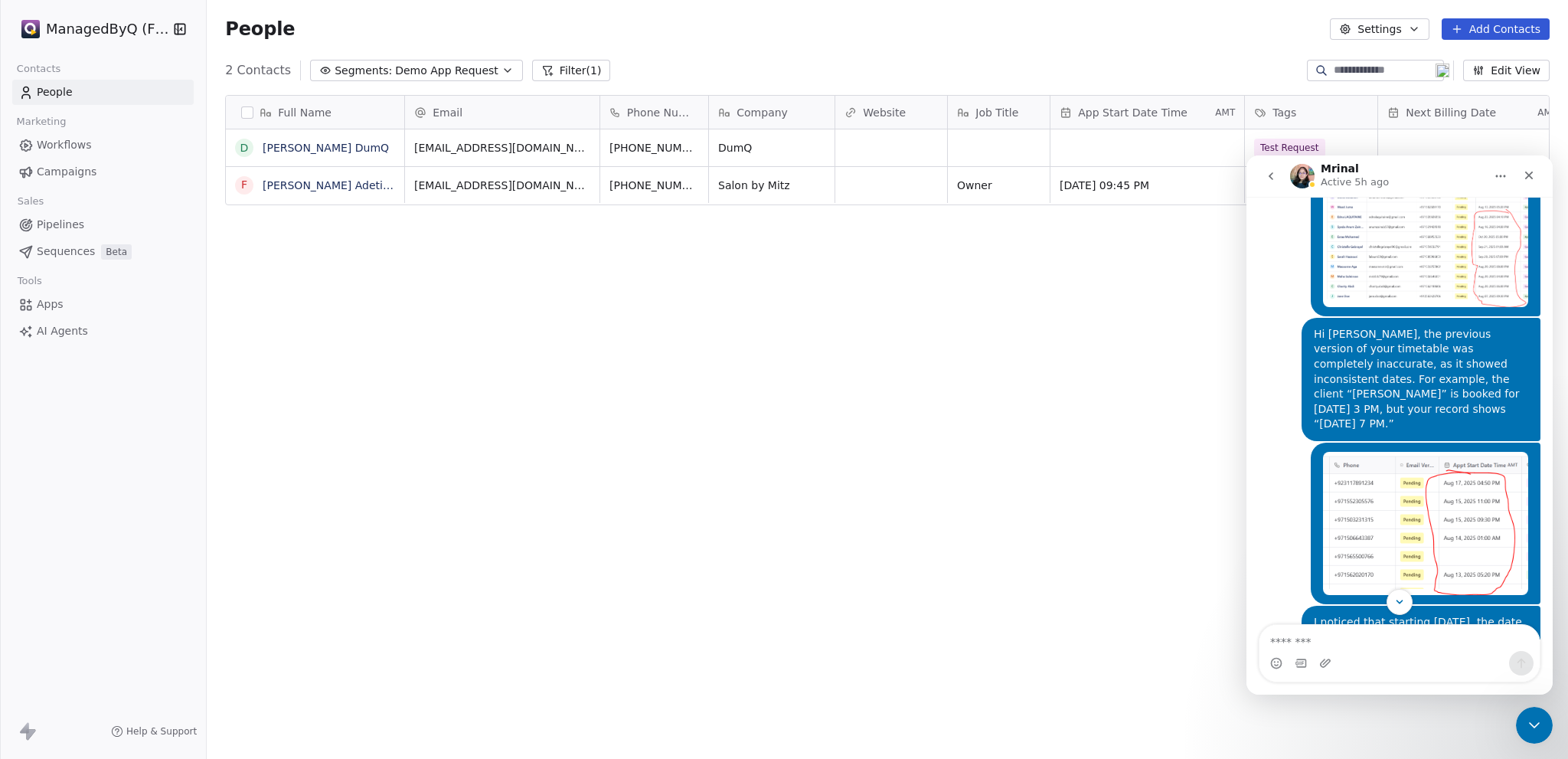
scroll to position [656, 1349]
click at [1524, 176] on icon "Close" at bounding box center [1529, 175] width 12 height 12
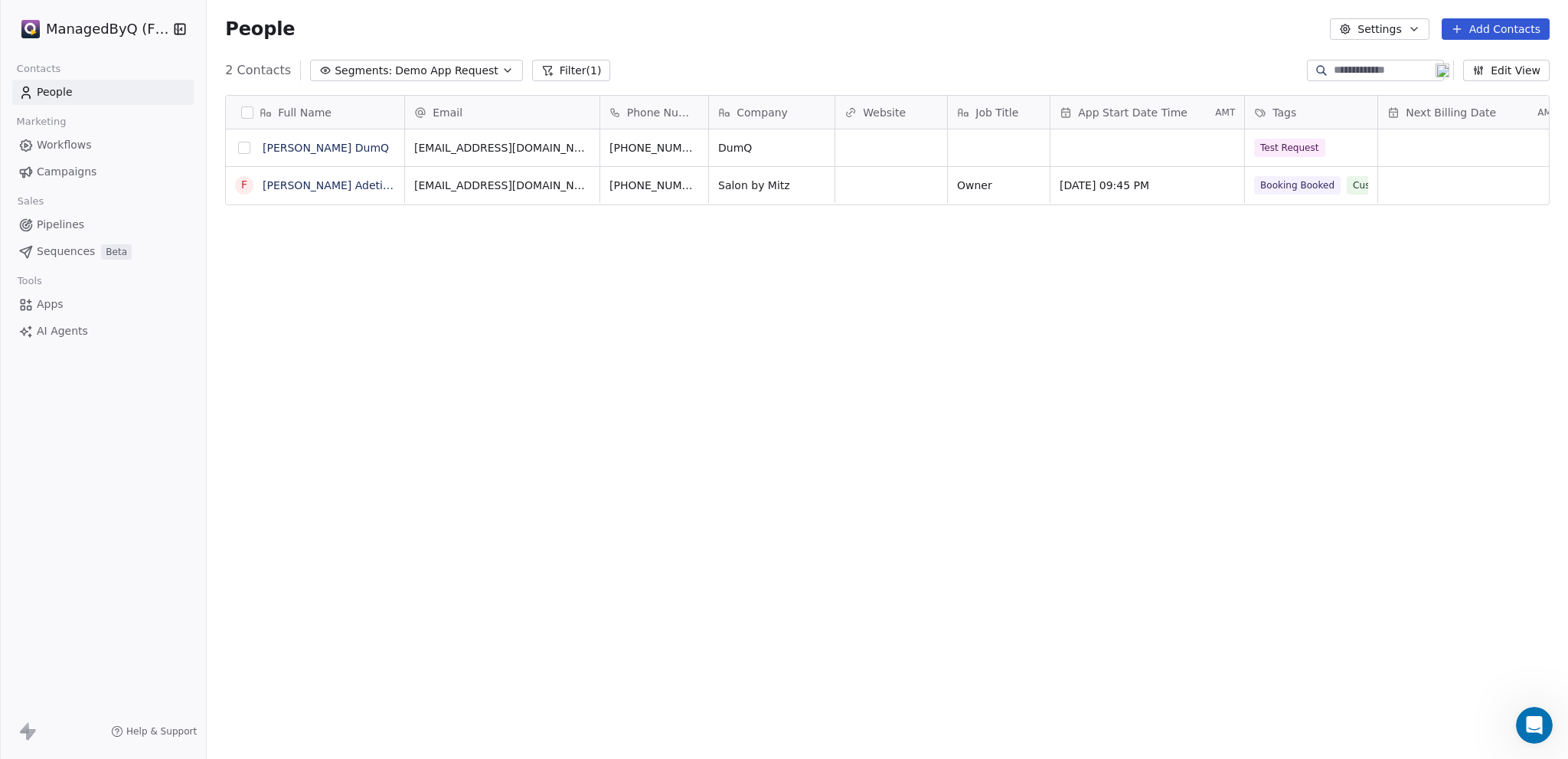
click at [248, 145] on button "grid" at bounding box center [244, 147] width 12 height 12
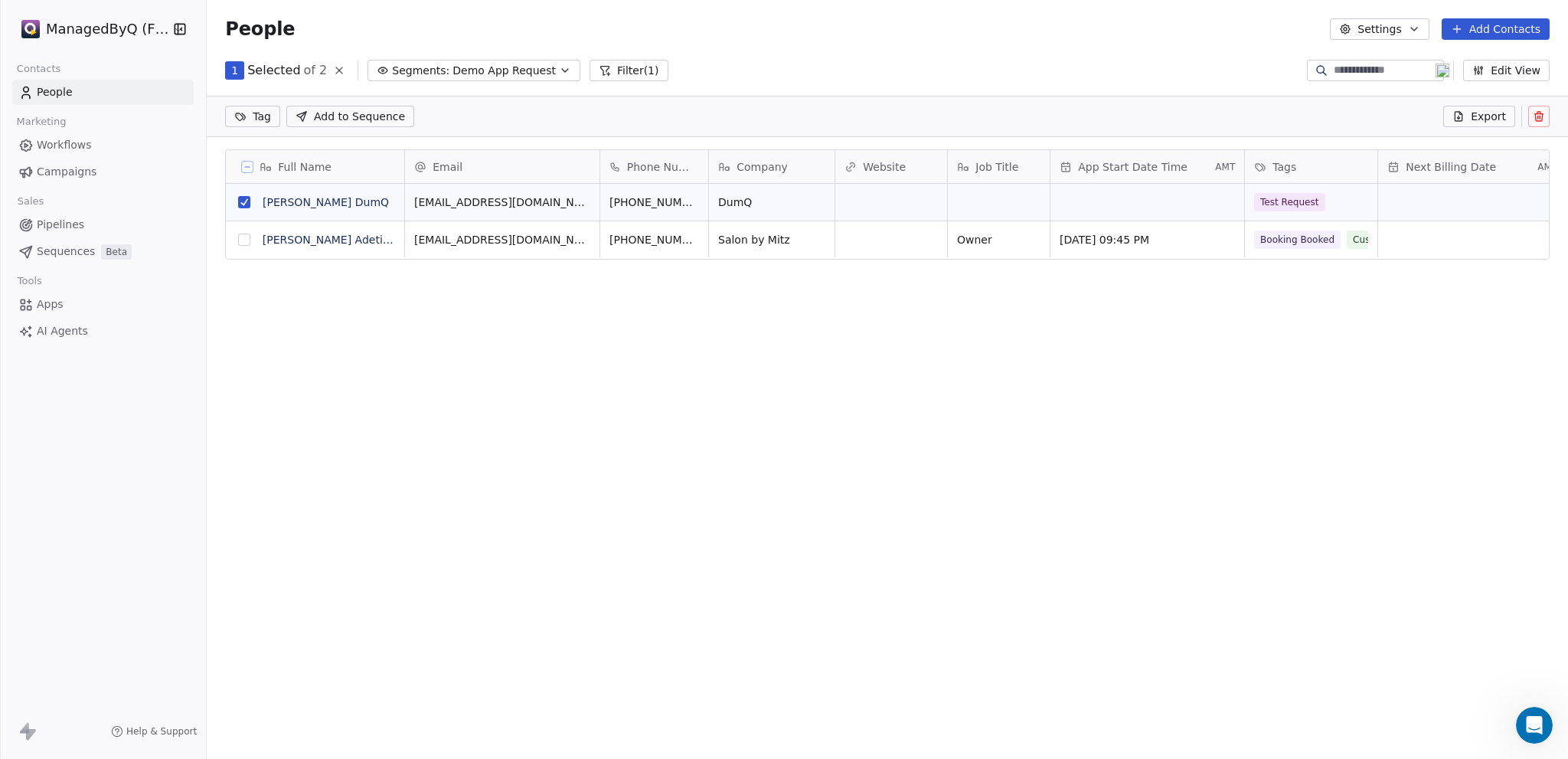
scroll to position [602, 1349]
click at [1535, 115] on icon at bounding box center [1538, 116] width 12 height 12
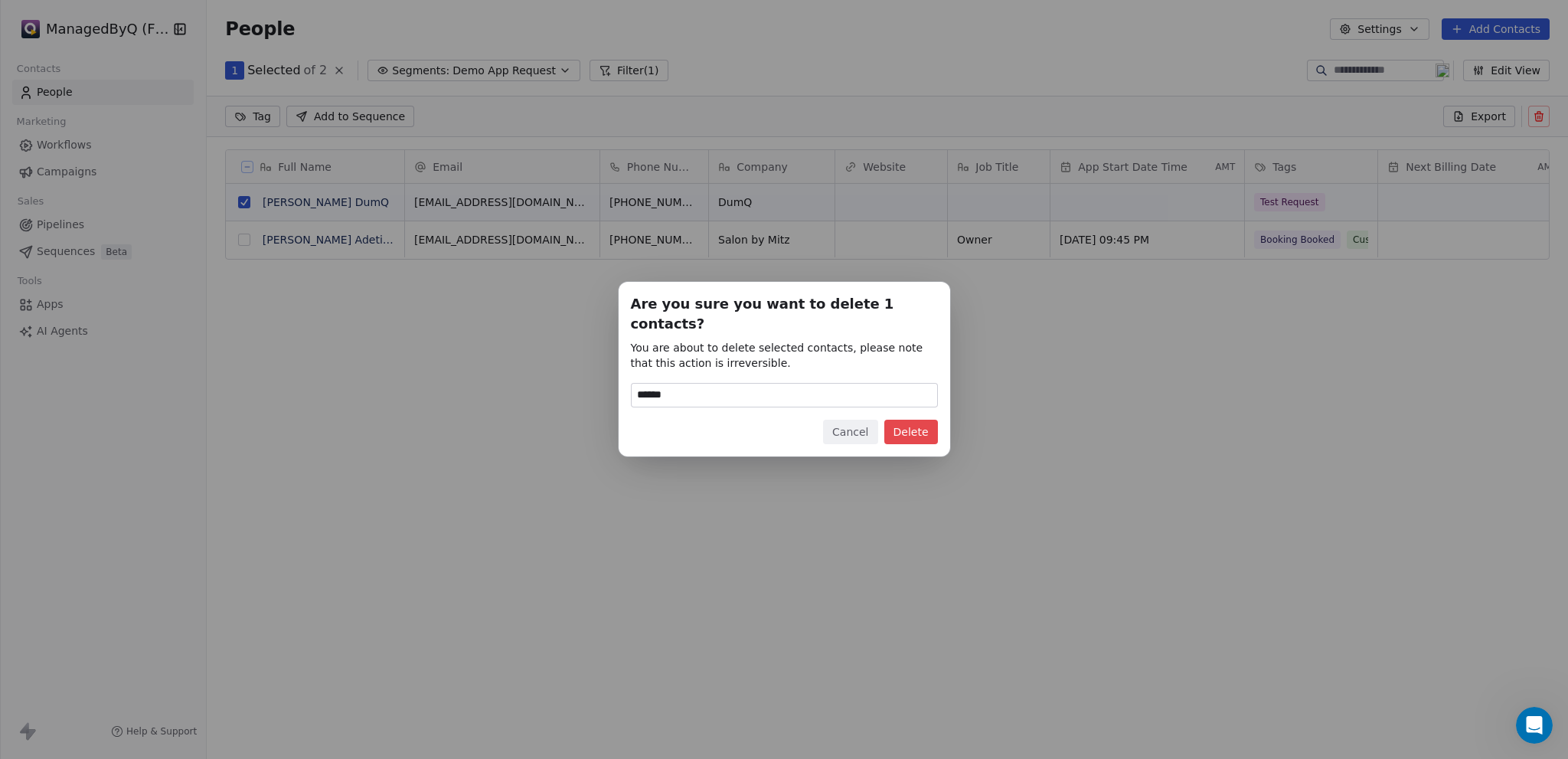
type input "******"
click at [903, 419] on button "Delete" at bounding box center [911, 431] width 53 height 25
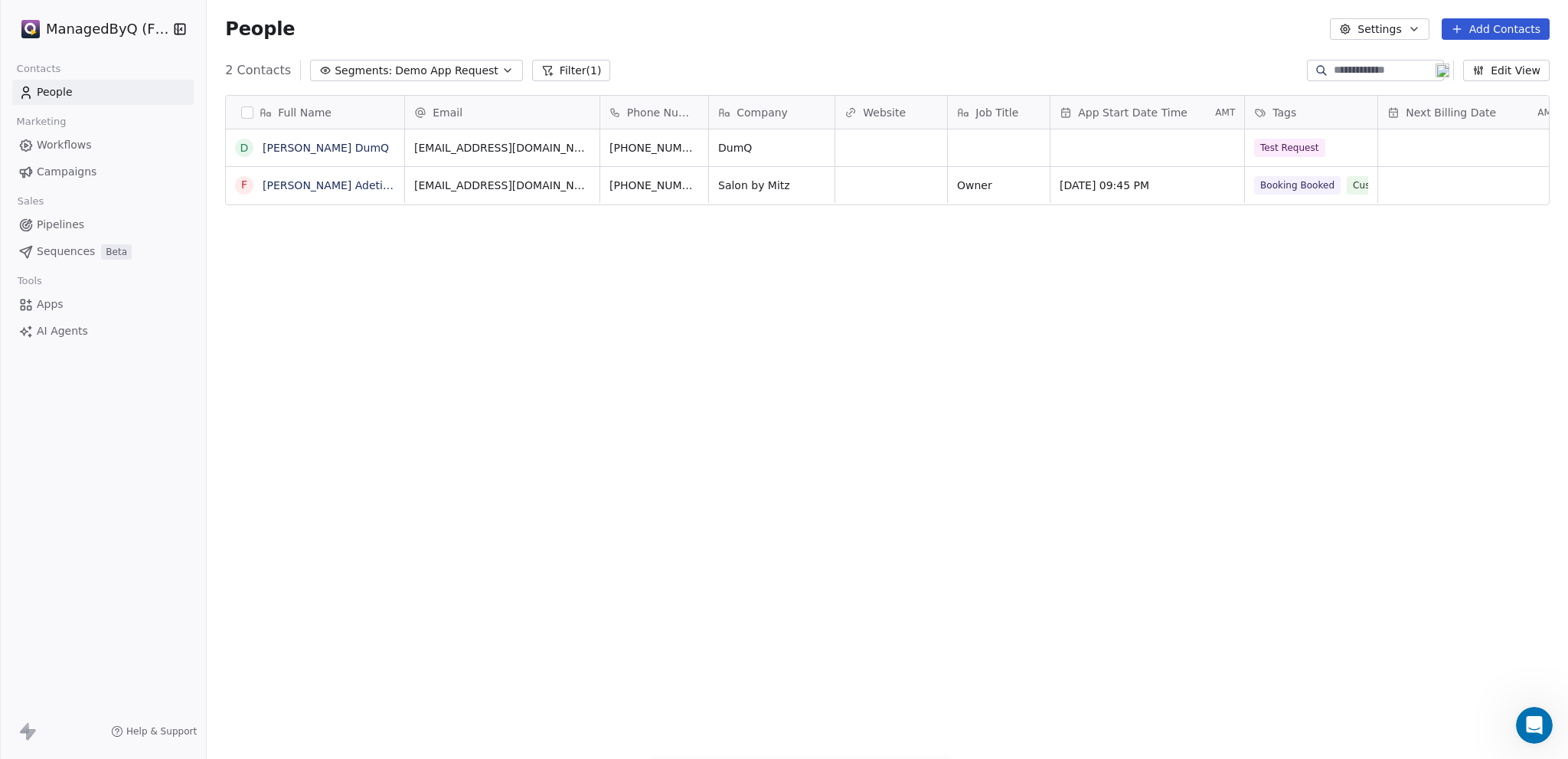
scroll to position [656, 1349]
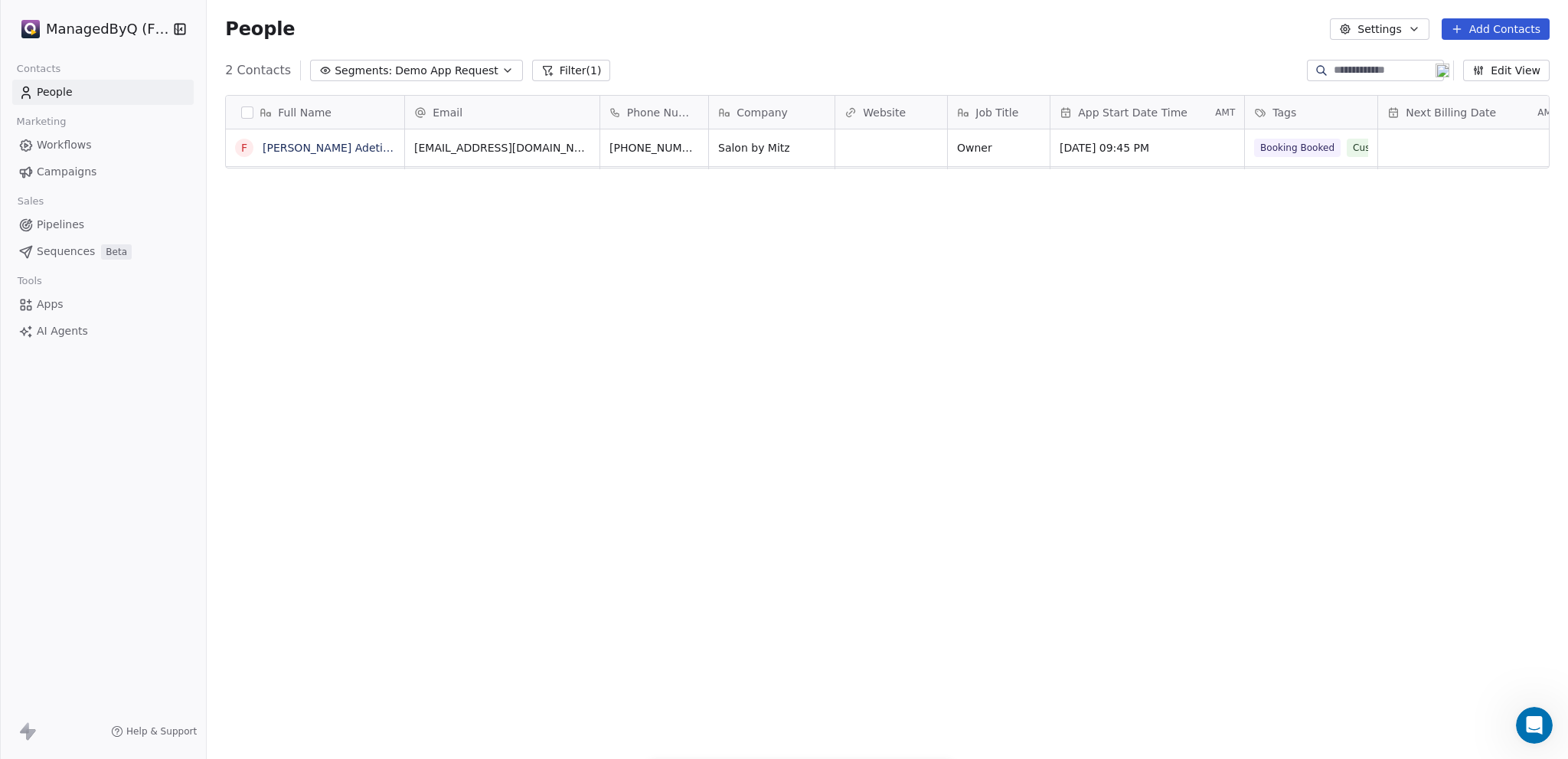
click at [74, 152] on span "Workflows" at bounding box center [64, 145] width 55 height 16
click at [78, 140] on span "Workflows" at bounding box center [64, 145] width 55 height 16
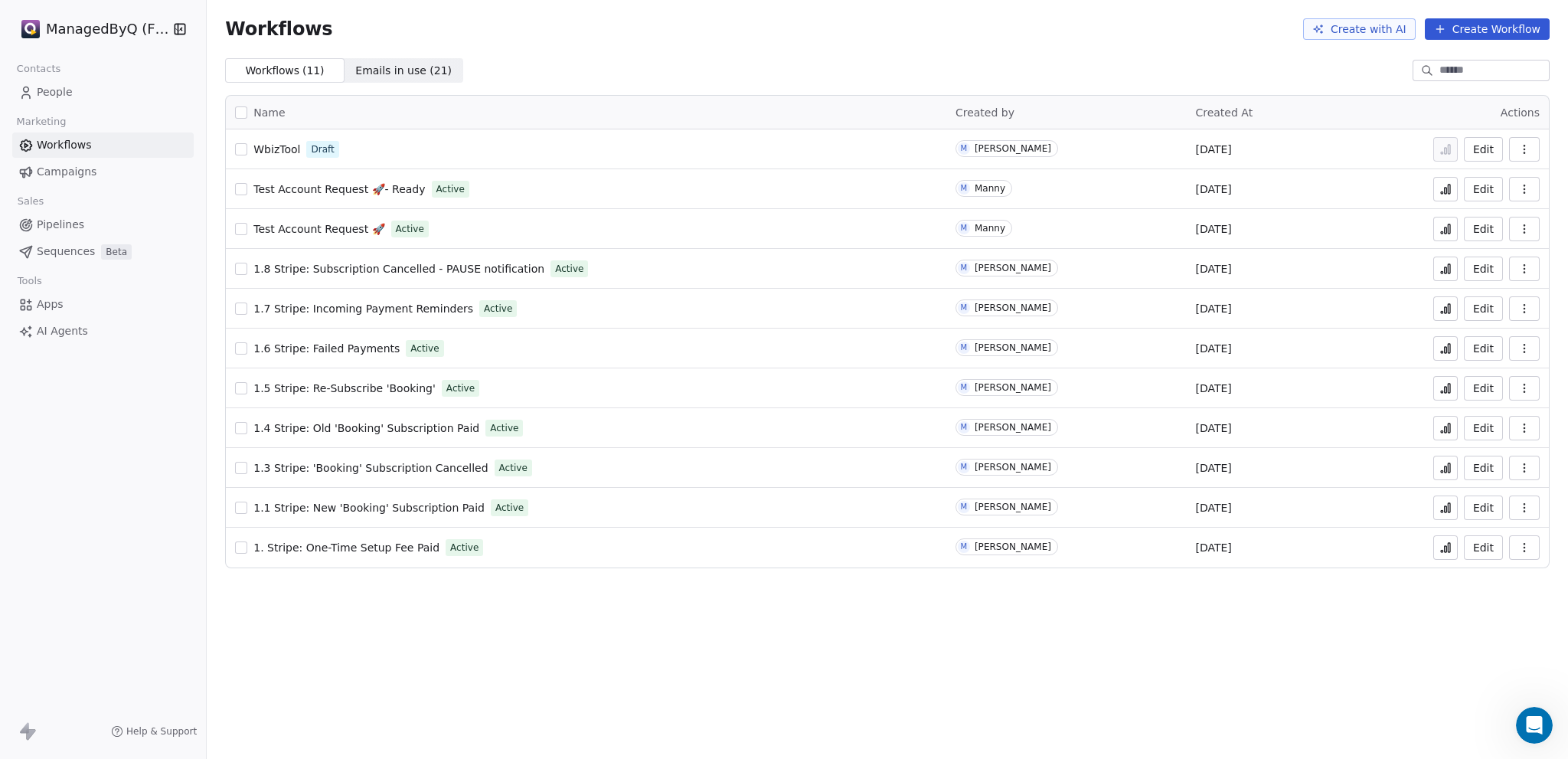
click at [43, 93] on span "People" at bounding box center [54, 92] width 36 height 16
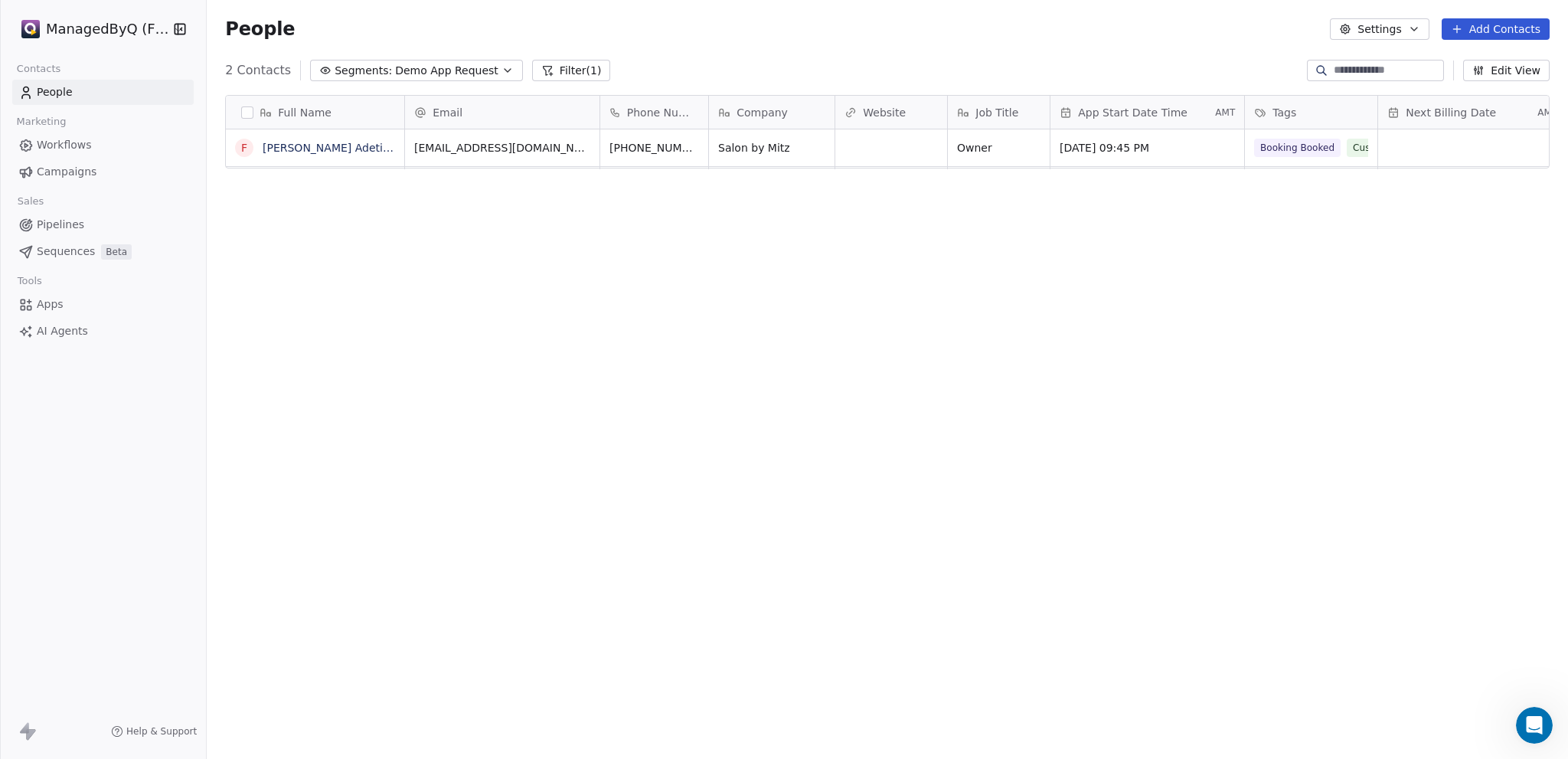
scroll to position [656, 1349]
click at [501, 70] on icon "button" at bounding box center [507, 70] width 12 height 12
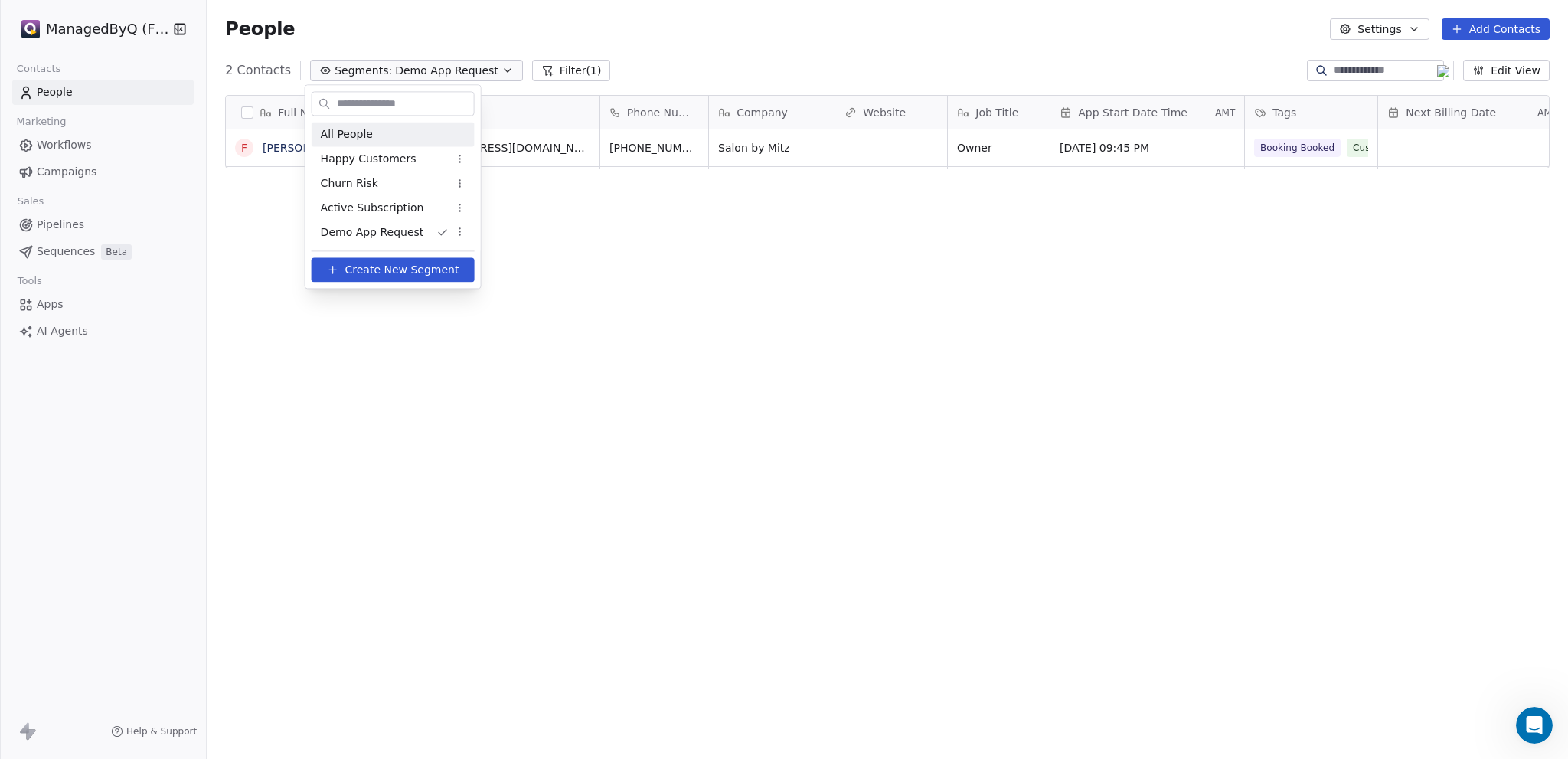
click at [343, 137] on span "All People" at bounding box center [346, 134] width 52 height 16
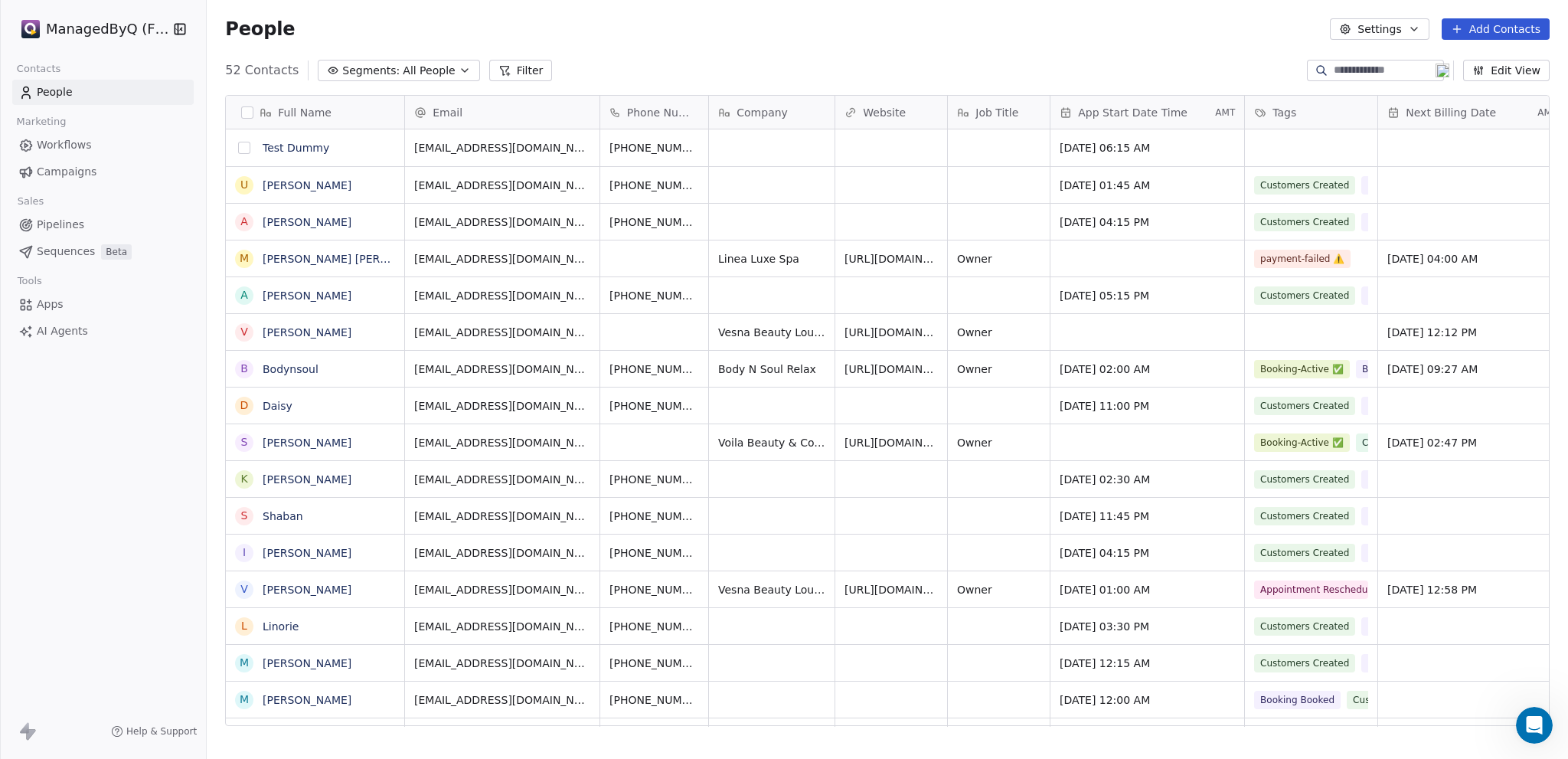
click at [241, 146] on button "grid" at bounding box center [244, 147] width 12 height 12
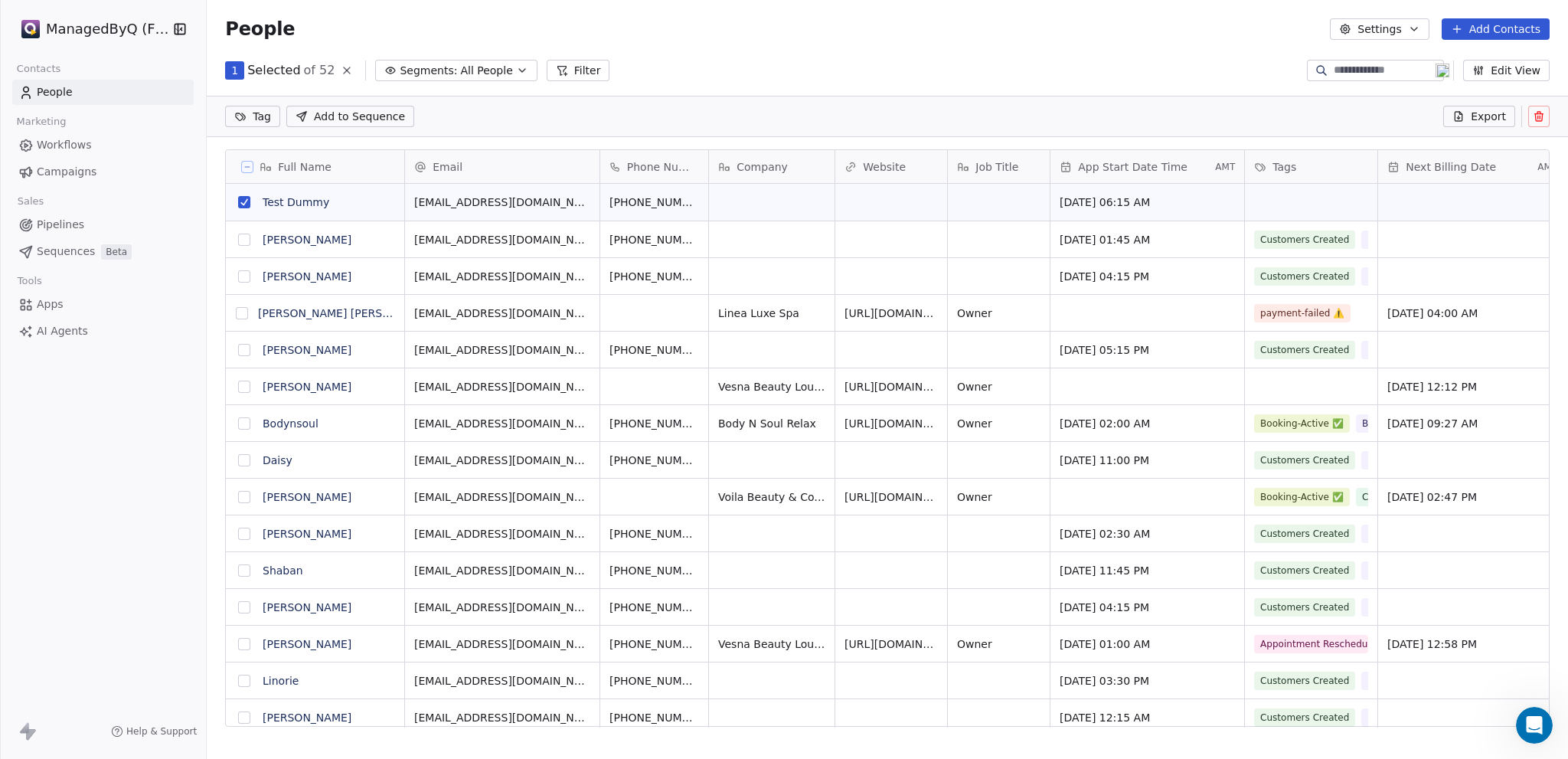
scroll to position [602, 1349]
click at [1537, 116] on icon at bounding box center [1537, 116] width 0 height 3
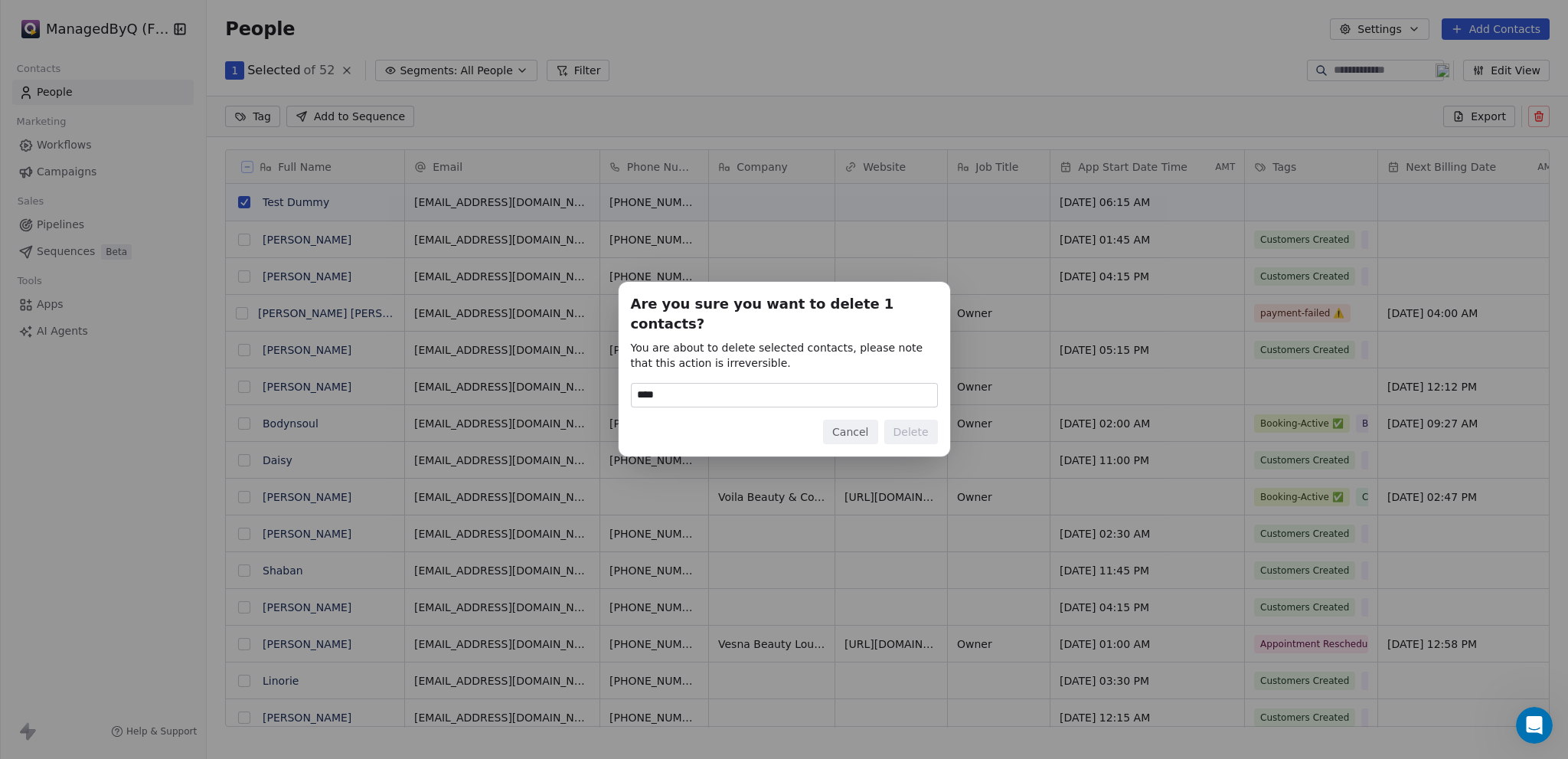
type input "******"
click at [916, 424] on button "Delete" at bounding box center [911, 431] width 53 height 25
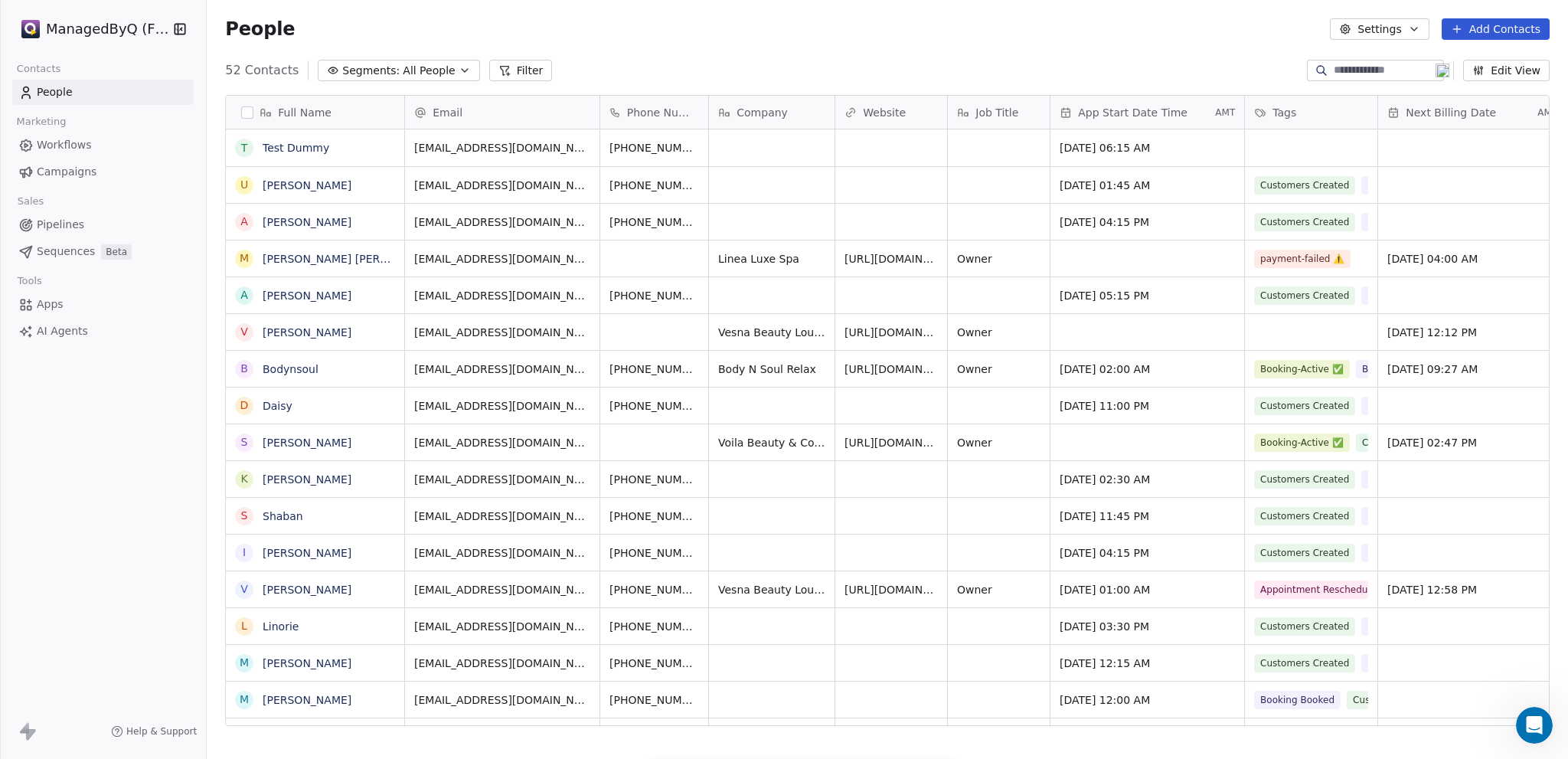
scroll to position [656, 1349]
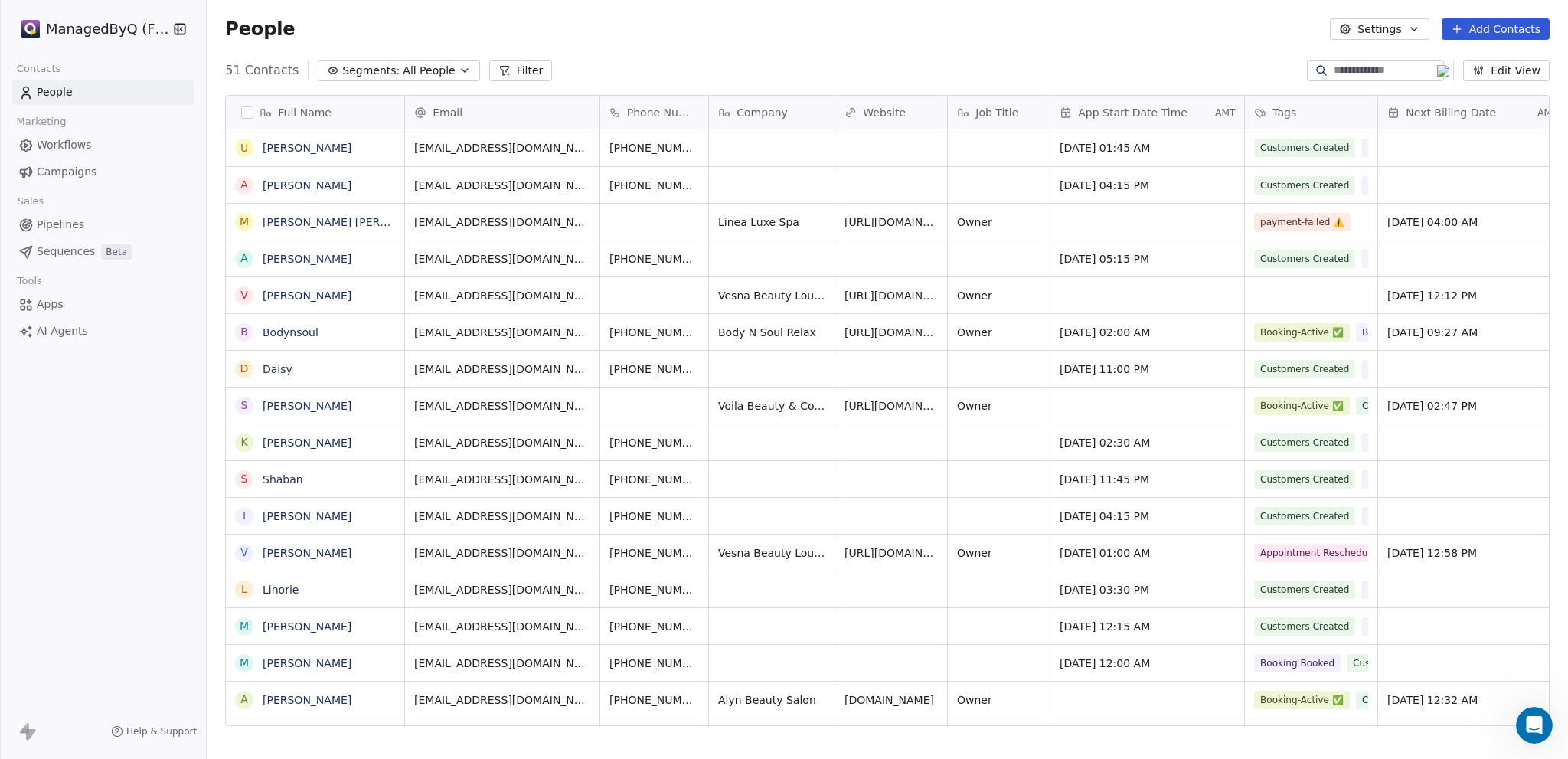
click at [1344, 66] on input at bounding box center [1386, 71] width 108 height 16
type input "****"
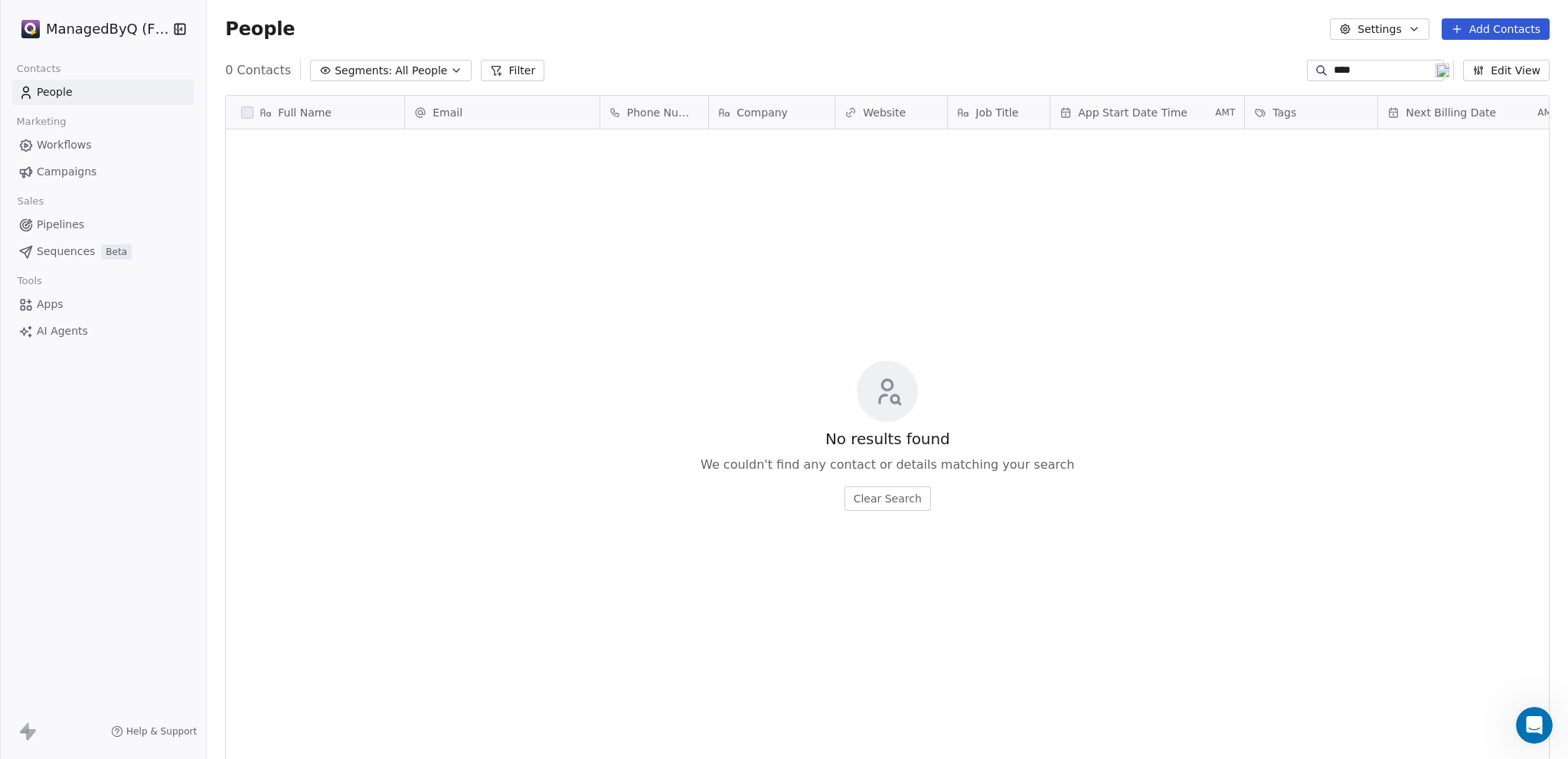
drag, startPoint x: 1370, startPoint y: 73, endPoint x: 1278, endPoint y: 68, distance: 92.1
click at [1278, 68] on div "0 Contacts Segments: All People Filter **** Edit View" at bounding box center [886, 70] width 1361 height 25
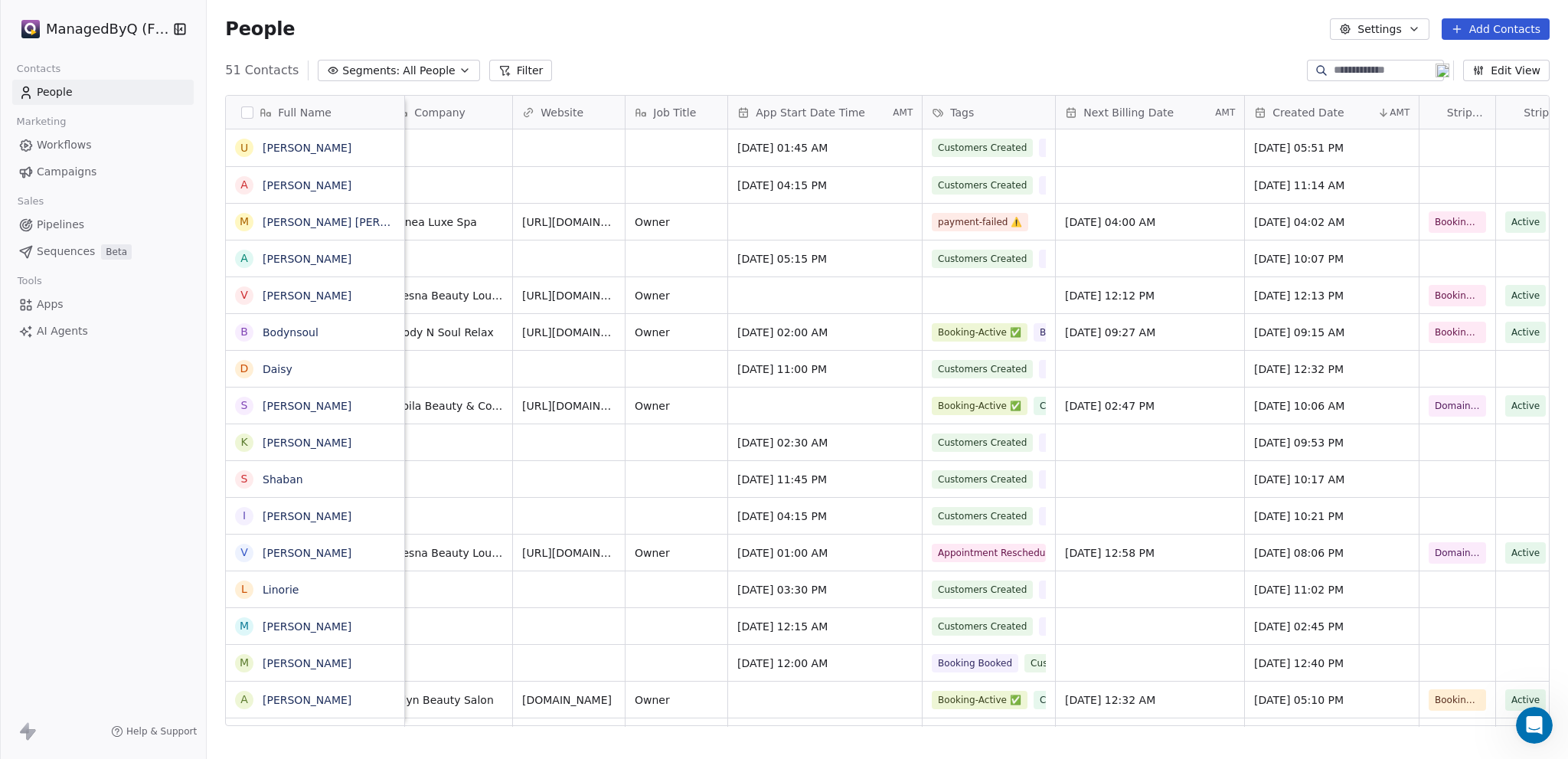
scroll to position [0, 324]
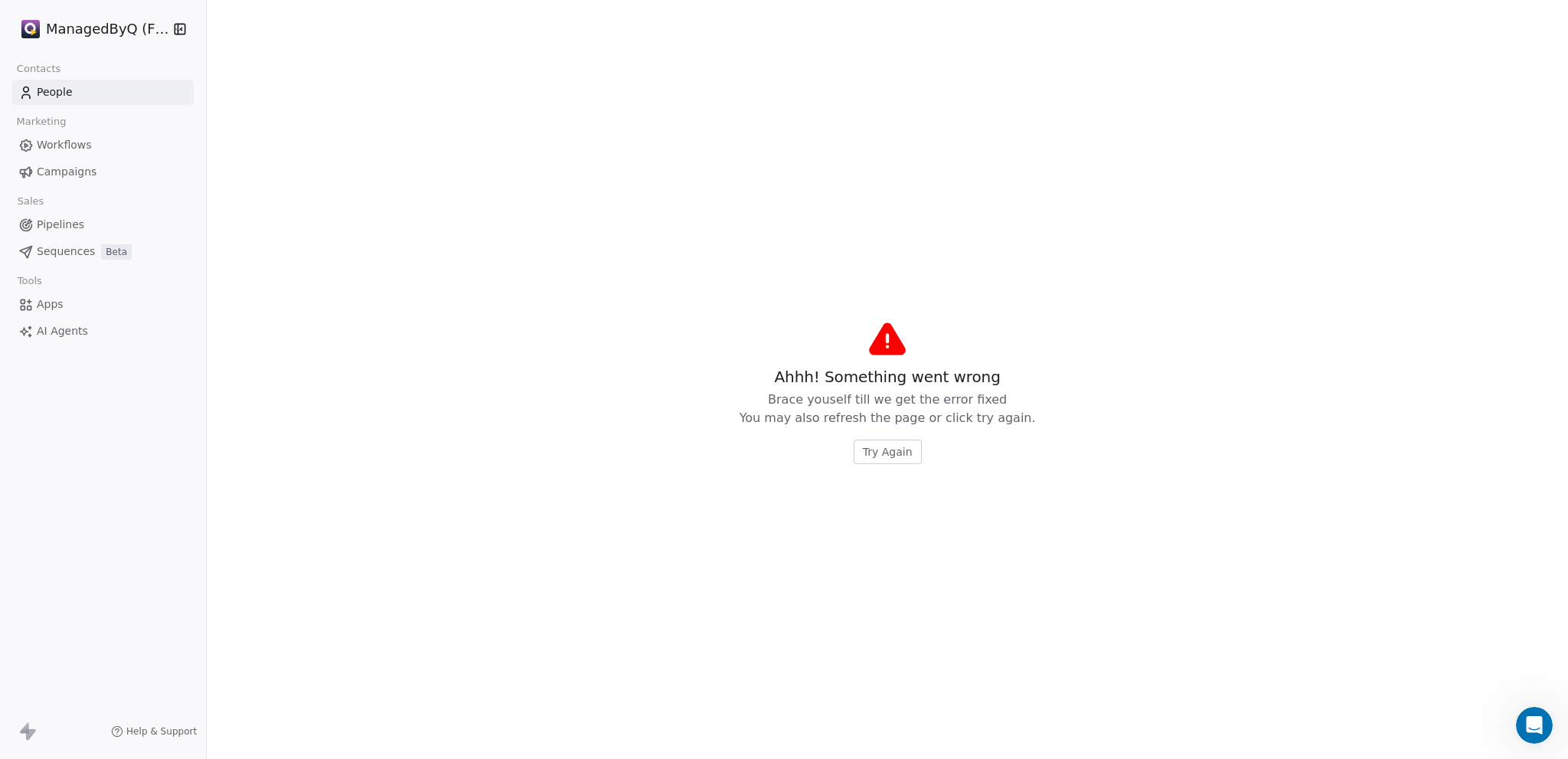
drag, startPoint x: 1052, startPoint y: 101, endPoint x: 1105, endPoint y: 115, distance: 54.8
click at [43, 91] on span "People" at bounding box center [54, 92] width 36 height 16
click at [885, 459] on span "Try Again" at bounding box center [887, 452] width 49 height 16
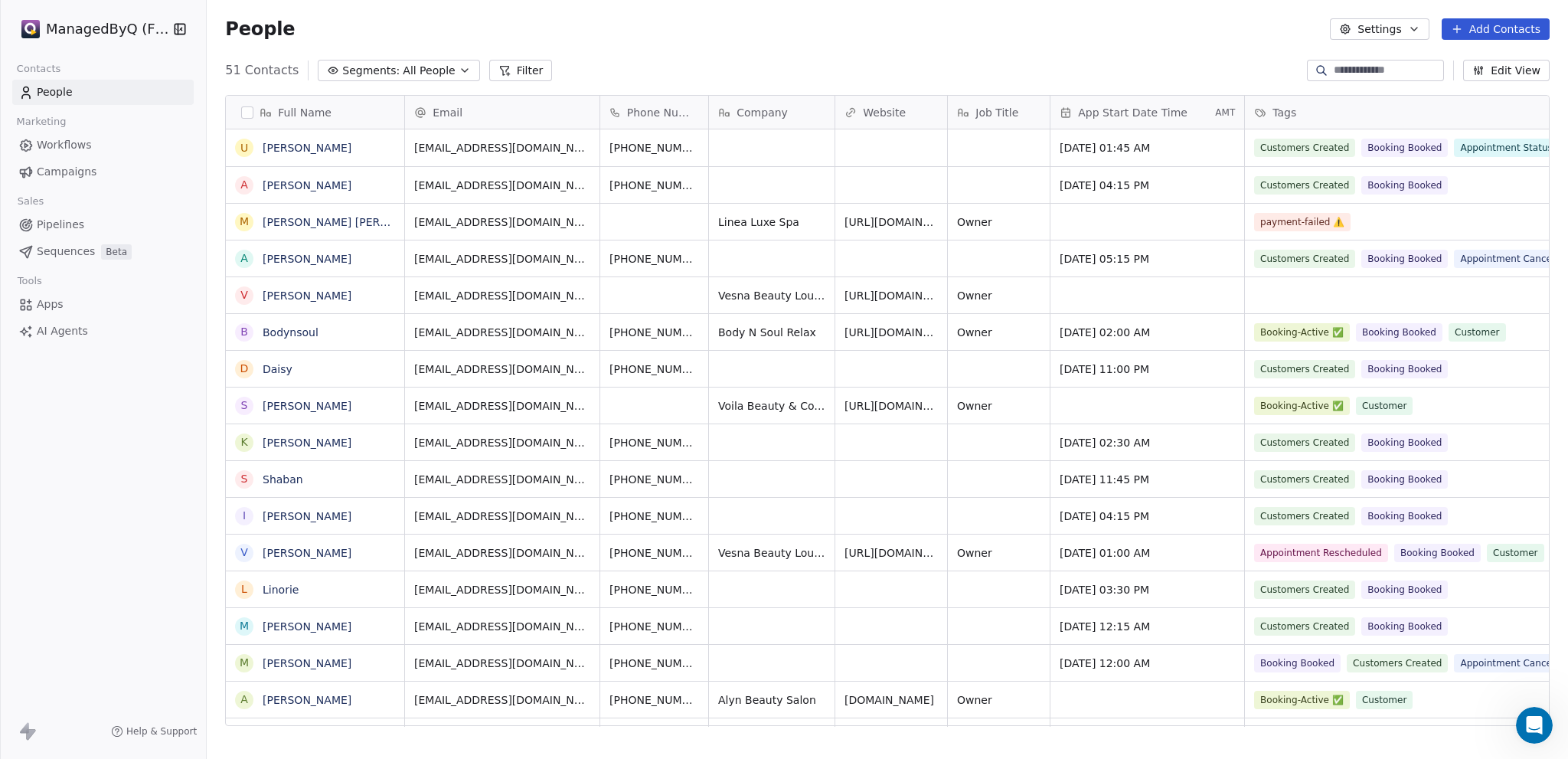
scroll to position [656, 1349]
click at [781, 29] on div "People Settings Add Contacts" at bounding box center [887, 30] width 1324 height 22
